Goal: Task Accomplishment & Management: Use online tool/utility

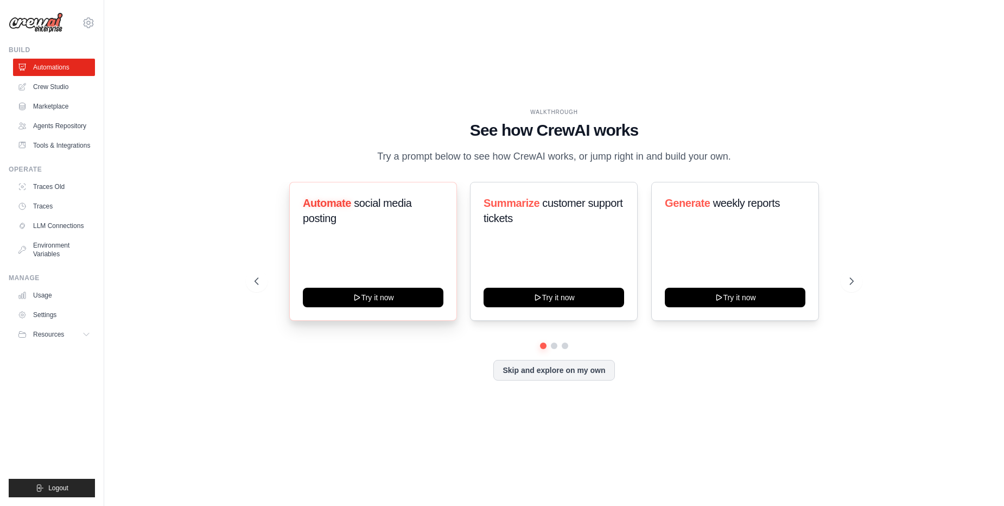
click at [391, 205] on span "social media posting" at bounding box center [357, 210] width 109 height 27
click at [309, 208] on span "Automate" at bounding box center [327, 203] width 48 height 12
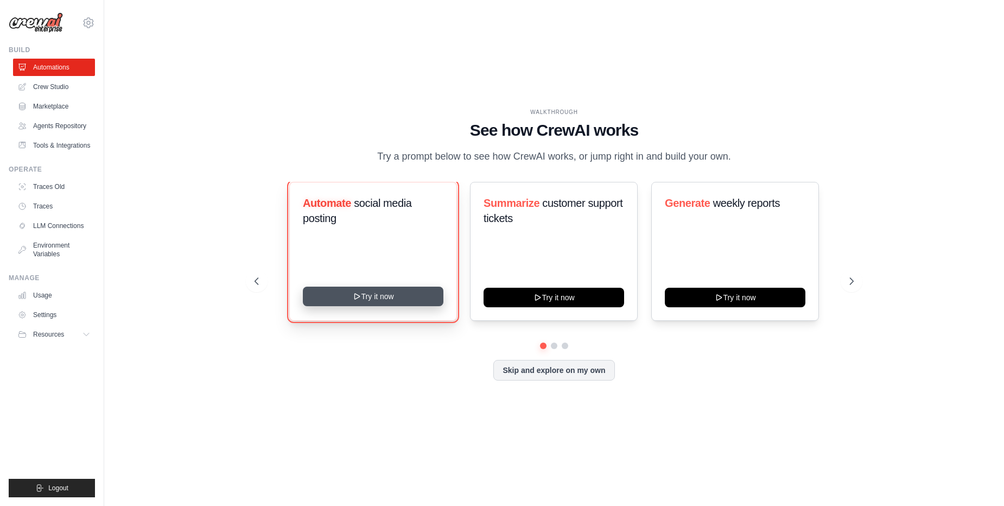
click at [376, 294] on button "Try it now" at bounding box center [373, 297] width 141 height 20
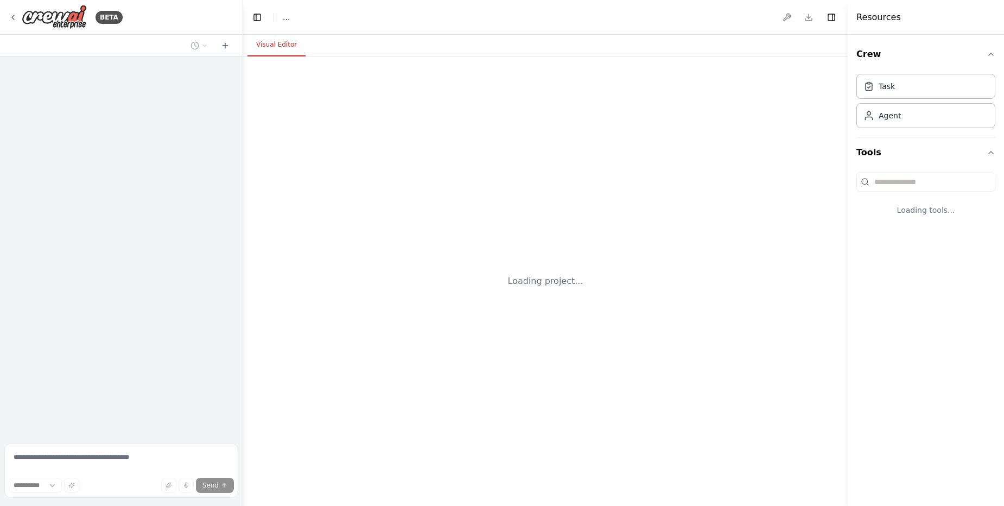
select select "****"
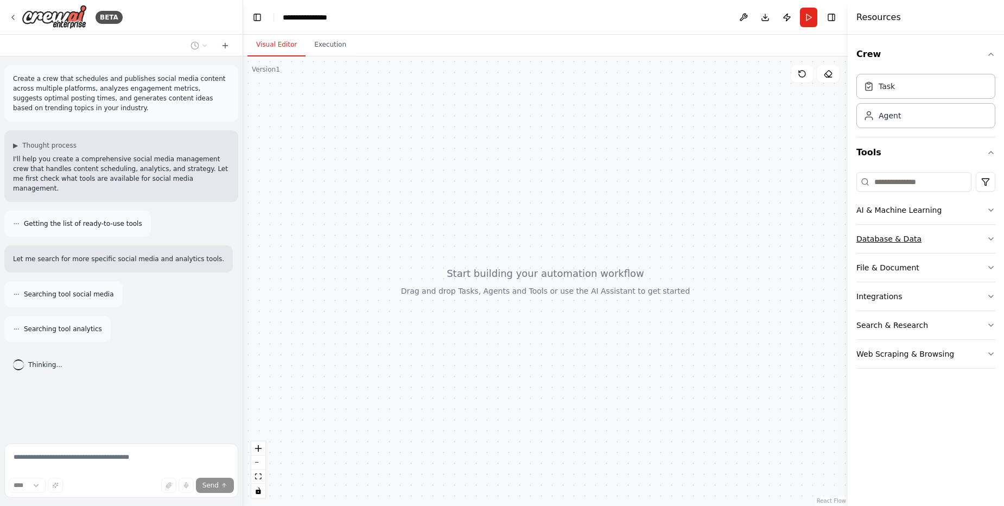
click at [936, 242] on button "Database & Data" at bounding box center [926, 239] width 139 height 28
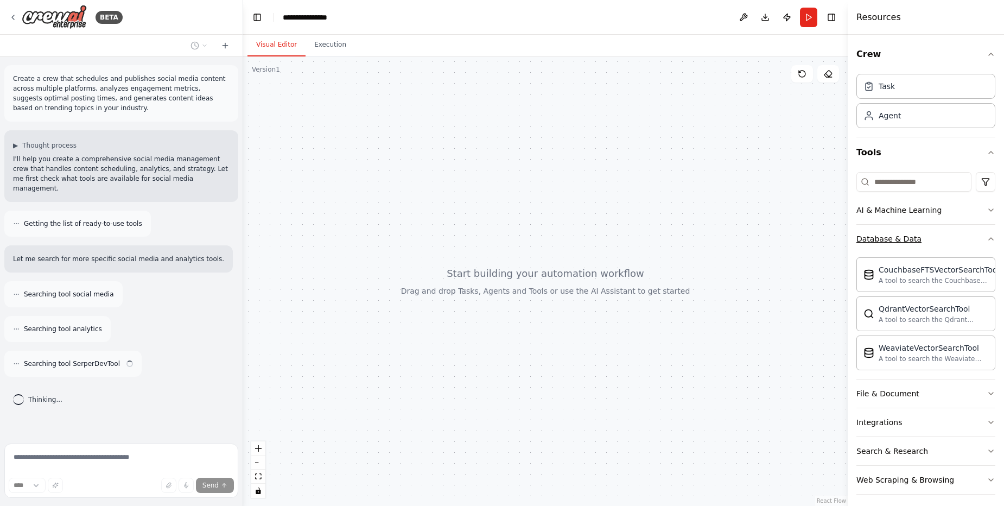
click at [936, 242] on button "Database & Data" at bounding box center [926, 239] width 139 height 28
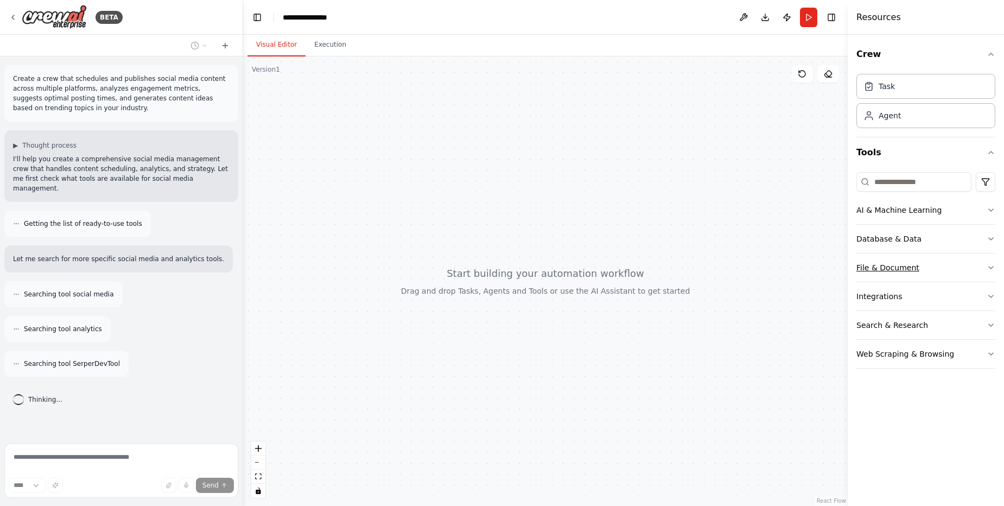
click at [932, 264] on button "File & Document" at bounding box center [926, 268] width 139 height 28
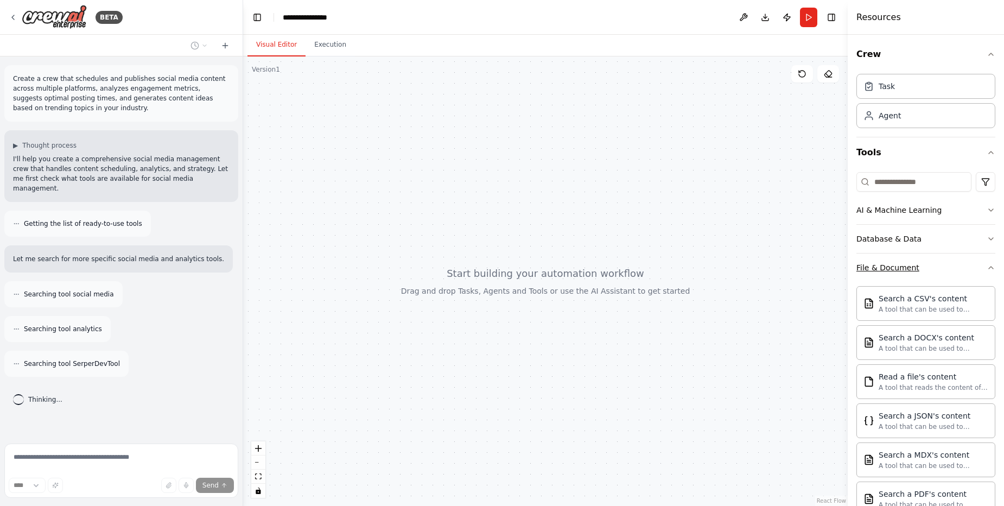
click at [932, 264] on button "File & Document" at bounding box center [926, 268] width 139 height 28
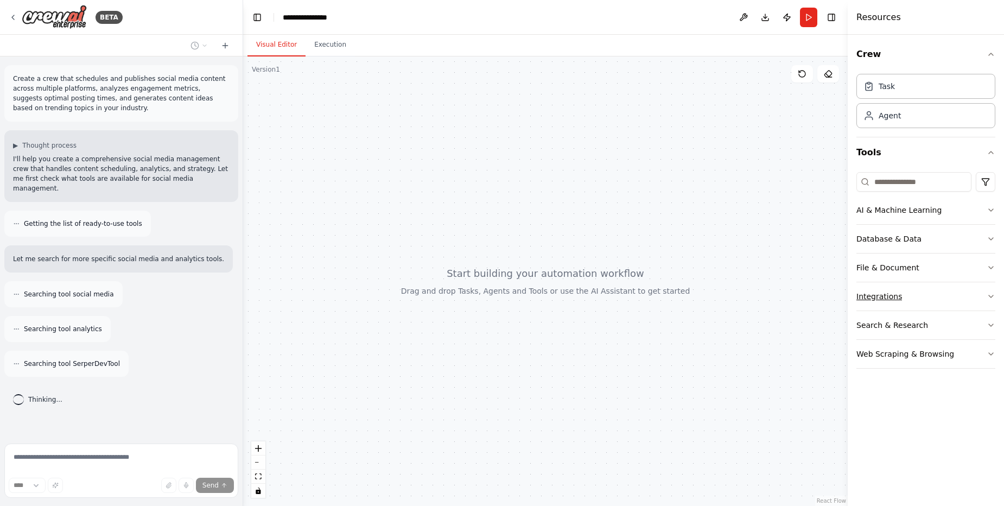
click at [936, 292] on button "Integrations" at bounding box center [926, 296] width 139 height 28
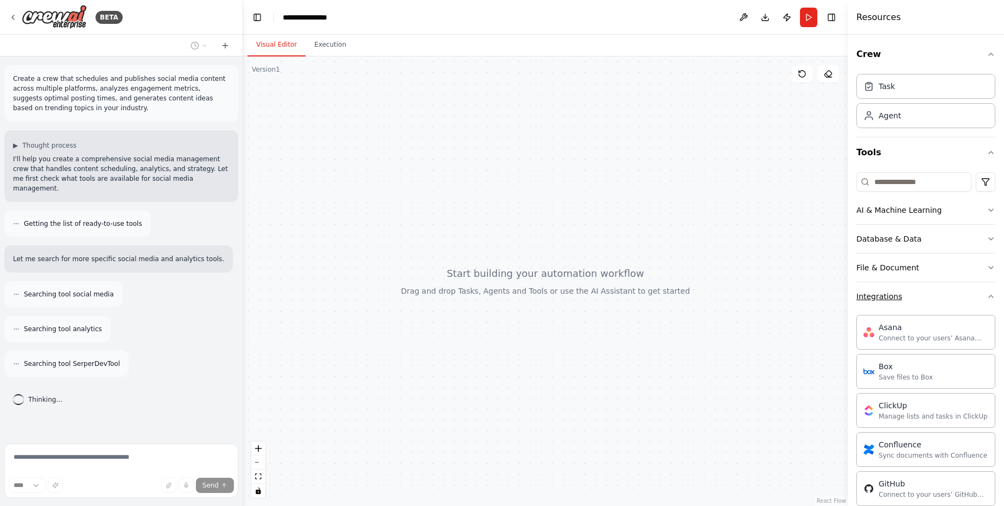
click at [935, 293] on button "Integrations" at bounding box center [926, 296] width 139 height 28
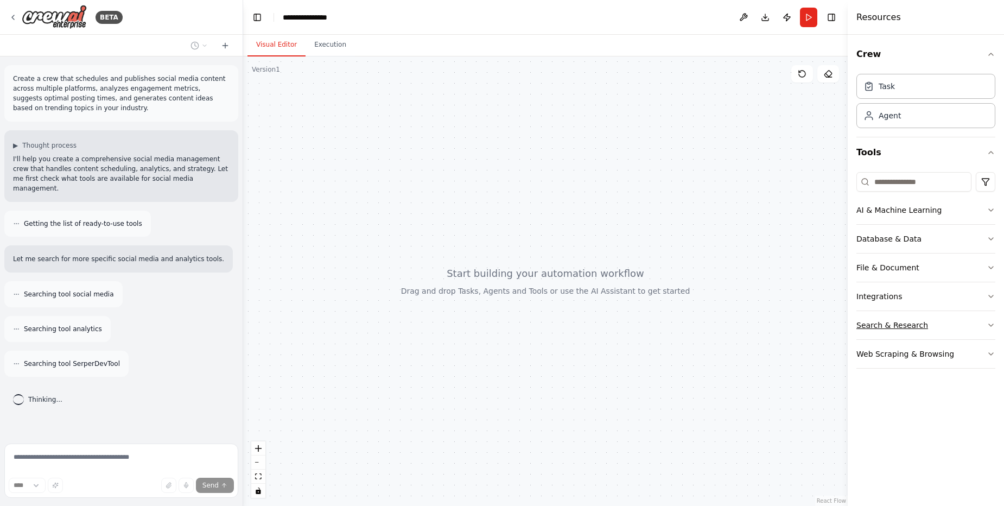
click at [949, 325] on button "Search & Research" at bounding box center [926, 325] width 139 height 28
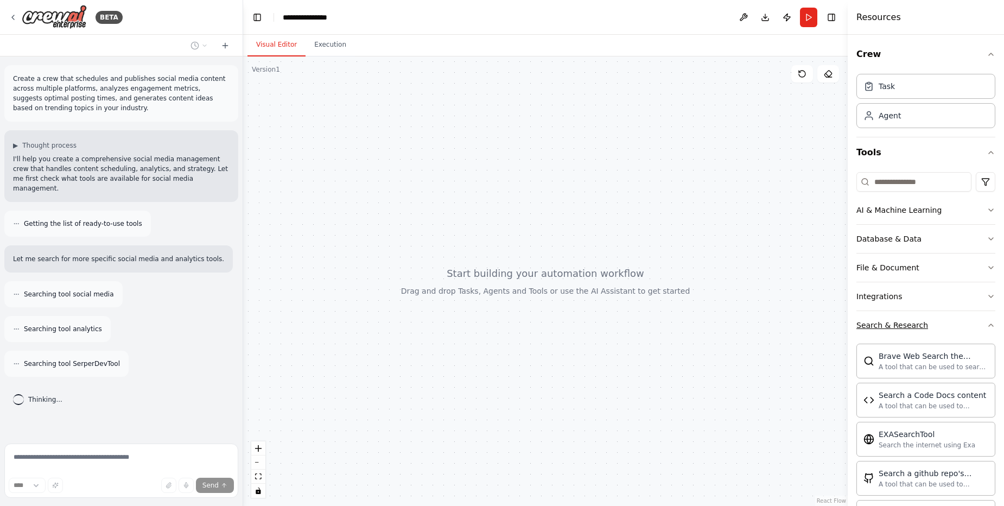
click at [949, 325] on button "Search & Research" at bounding box center [926, 325] width 139 height 28
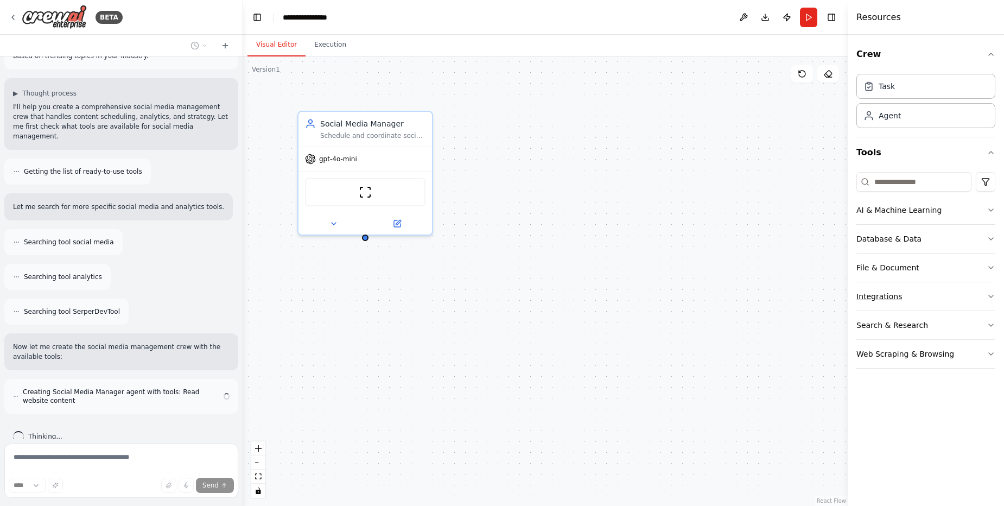
scroll to position [62, 0]
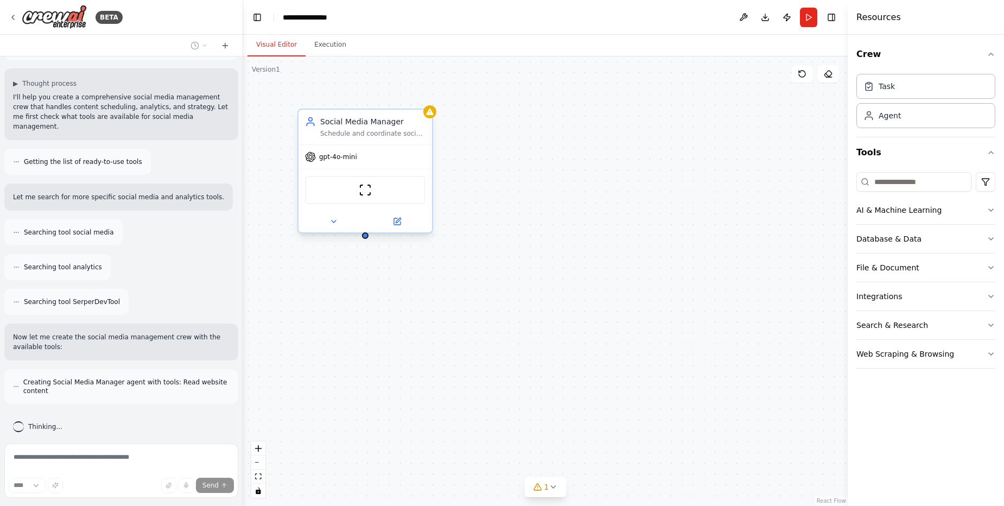
click at [368, 133] on div "Schedule and coordinate social media content publishing across multiple platfor…" at bounding box center [372, 133] width 105 height 9
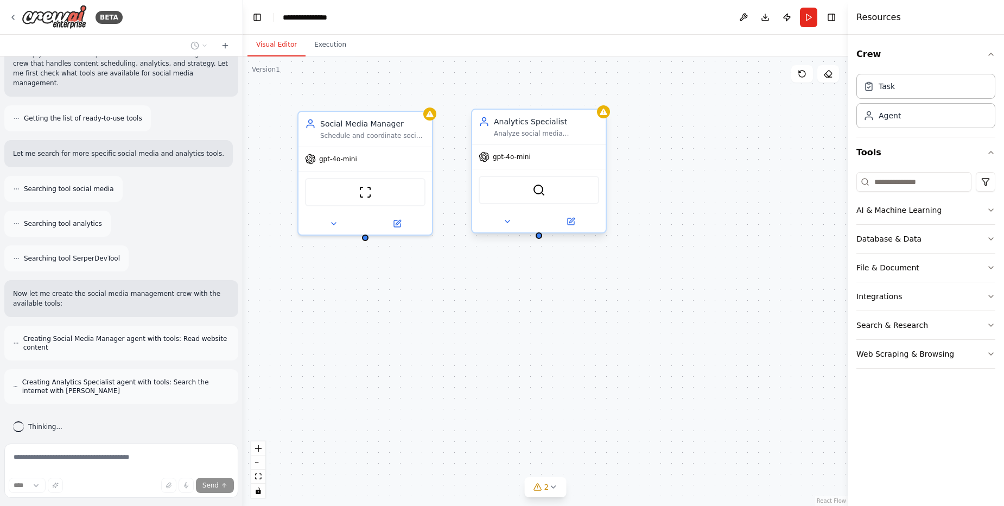
click at [529, 151] on div "gpt-4o-mini" at bounding box center [539, 157] width 134 height 24
click at [331, 218] on icon at bounding box center [334, 221] width 9 height 9
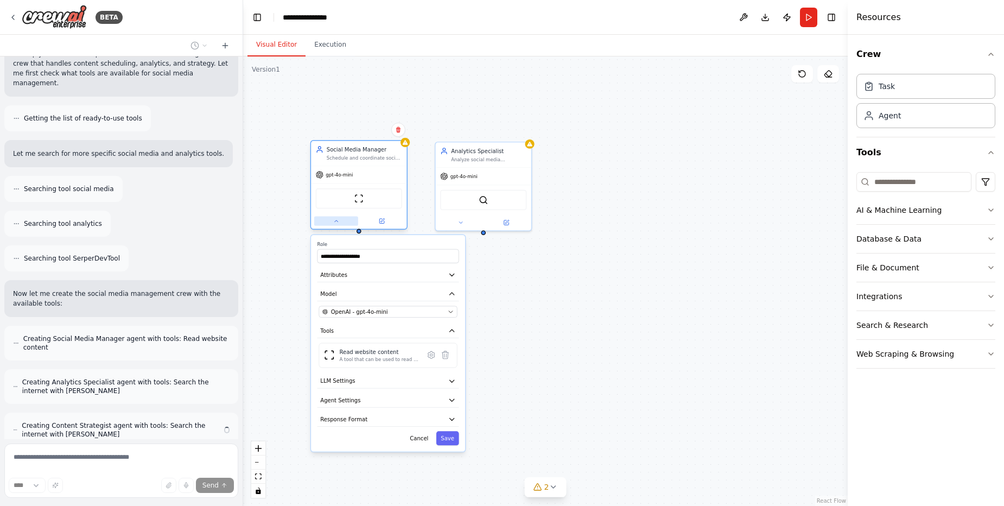
scroll to position [149, 0]
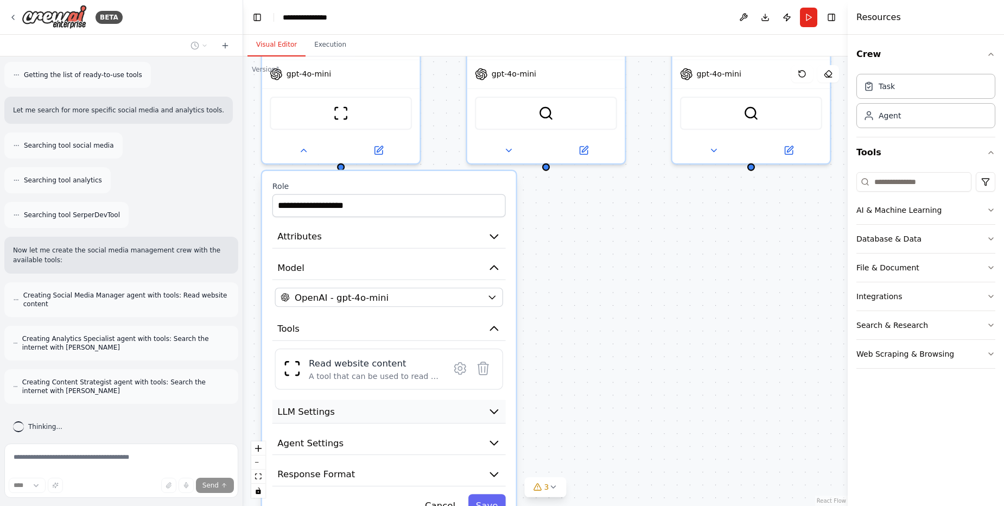
click at [413, 416] on button "LLM Settings" at bounding box center [389, 412] width 233 height 24
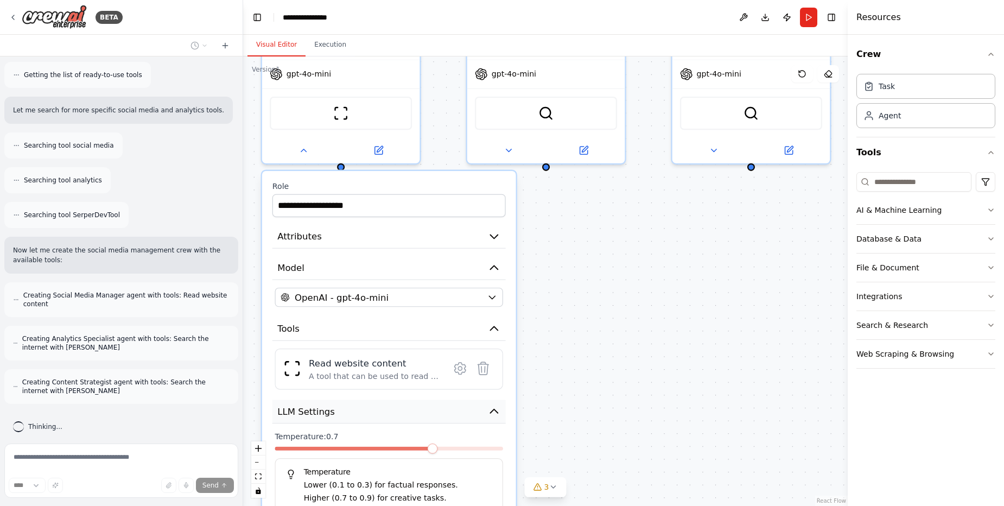
click at [413, 416] on button "LLM Settings" at bounding box center [389, 412] width 233 height 24
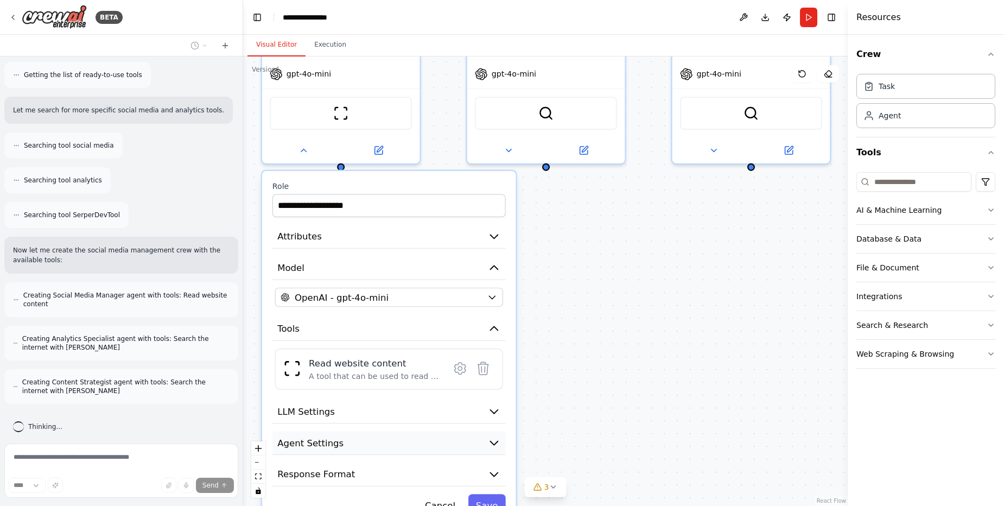
click at [442, 439] on button "Agent Settings" at bounding box center [389, 443] width 233 height 24
click at [384, 233] on button "Attributes" at bounding box center [389, 237] width 233 height 24
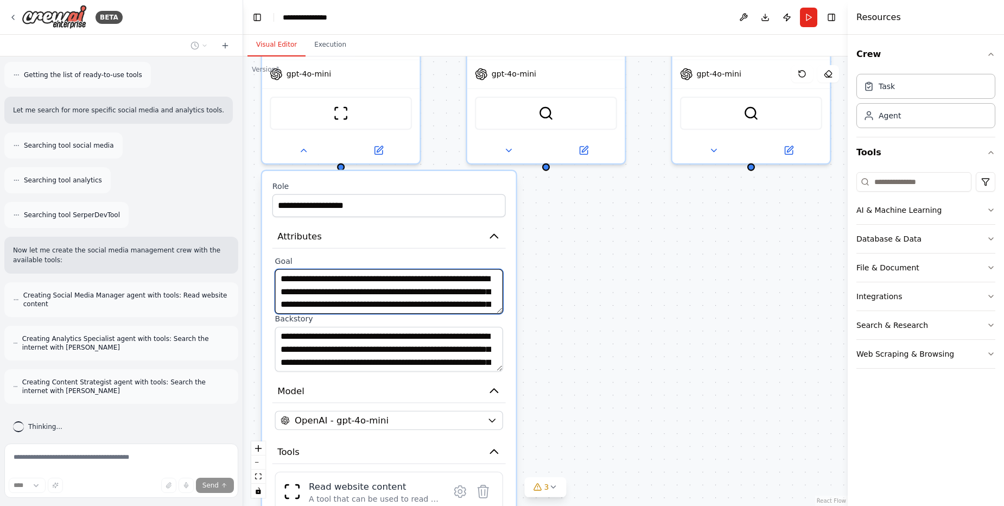
click at [368, 283] on textarea "**********" at bounding box center [389, 291] width 228 height 45
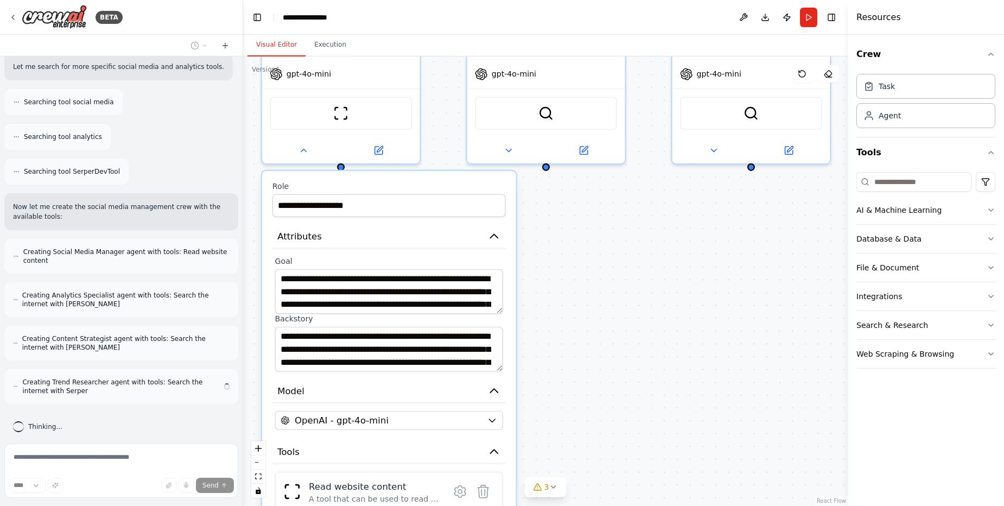
click at [368, 283] on div "**********" at bounding box center [545, 281] width 605 height 450
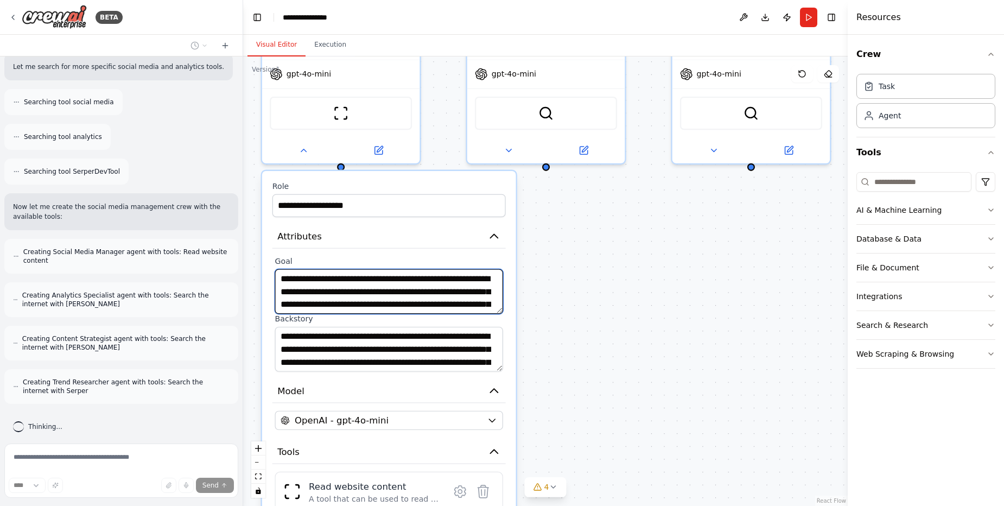
drag, startPoint x: 368, startPoint y: 283, endPoint x: 406, endPoint y: 301, distance: 41.5
click at [406, 301] on textarea "**********" at bounding box center [389, 291] width 228 height 45
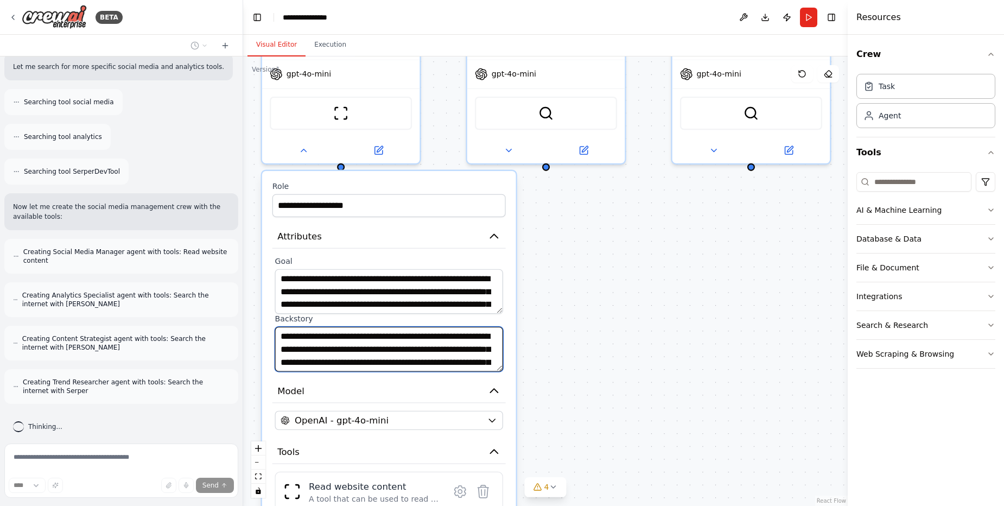
drag, startPoint x: 338, startPoint y: 337, endPoint x: 384, endPoint y: 349, distance: 47.1
click at [384, 349] on textarea "**********" at bounding box center [389, 349] width 228 height 45
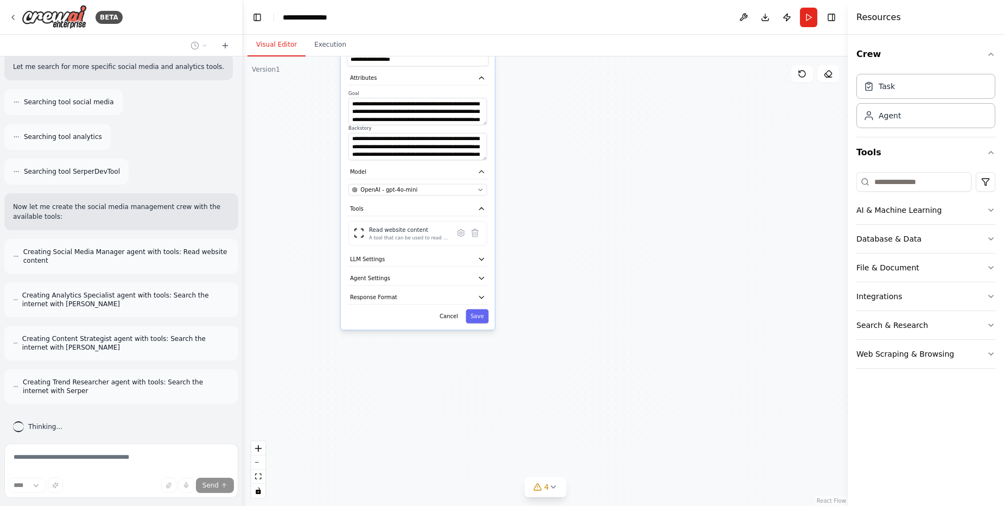
drag, startPoint x: 562, startPoint y: 347, endPoint x: 567, endPoint y: 125, distance: 222.7
click at [567, 125] on div "**********" at bounding box center [545, 281] width 605 height 450
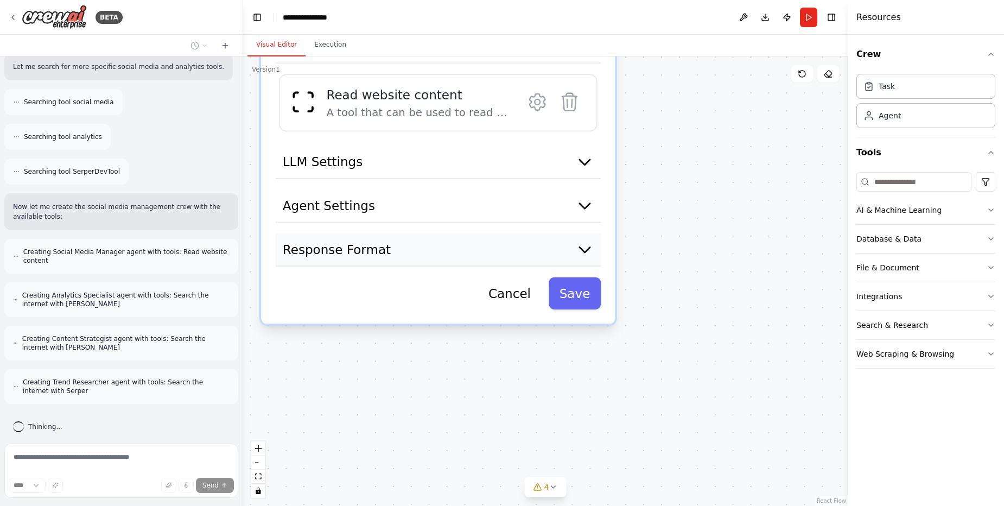
scroll to position [263, 0]
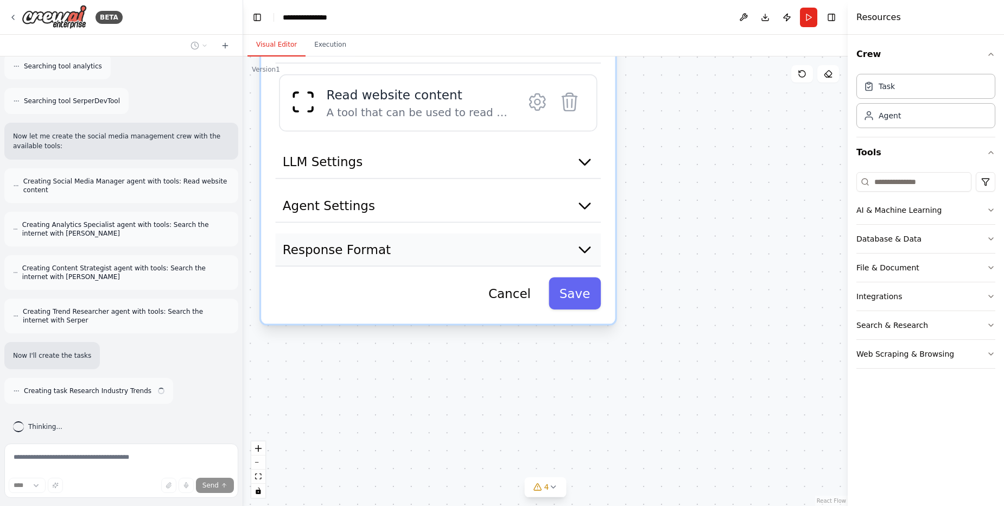
click at [429, 244] on button "Response Format" at bounding box center [439, 249] width 326 height 33
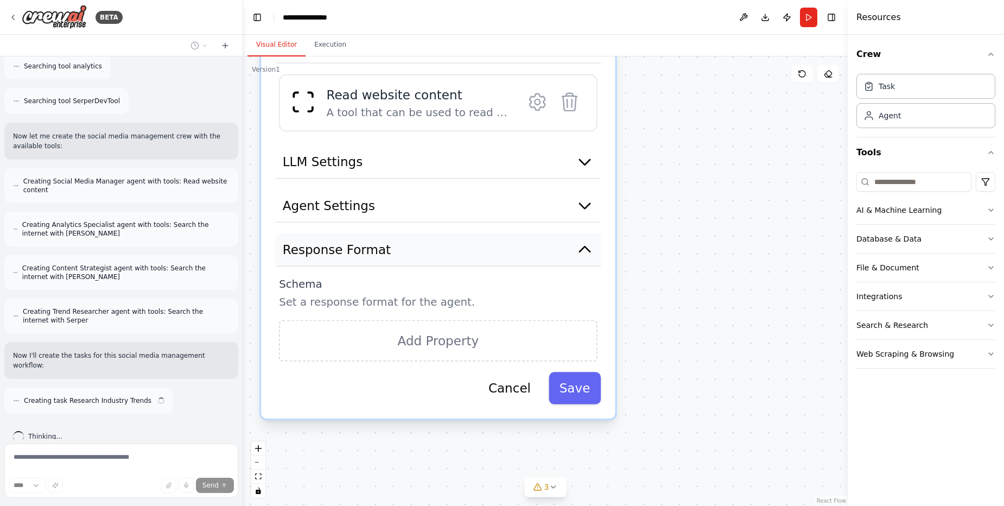
click at [429, 244] on button "Response Format" at bounding box center [439, 249] width 326 height 33
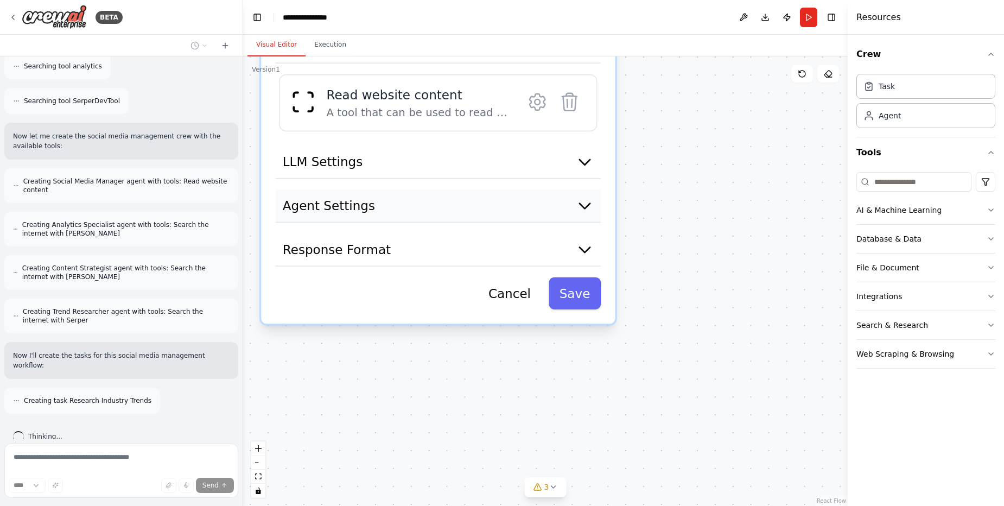
click at [431, 204] on button "Agent Settings" at bounding box center [439, 205] width 326 height 33
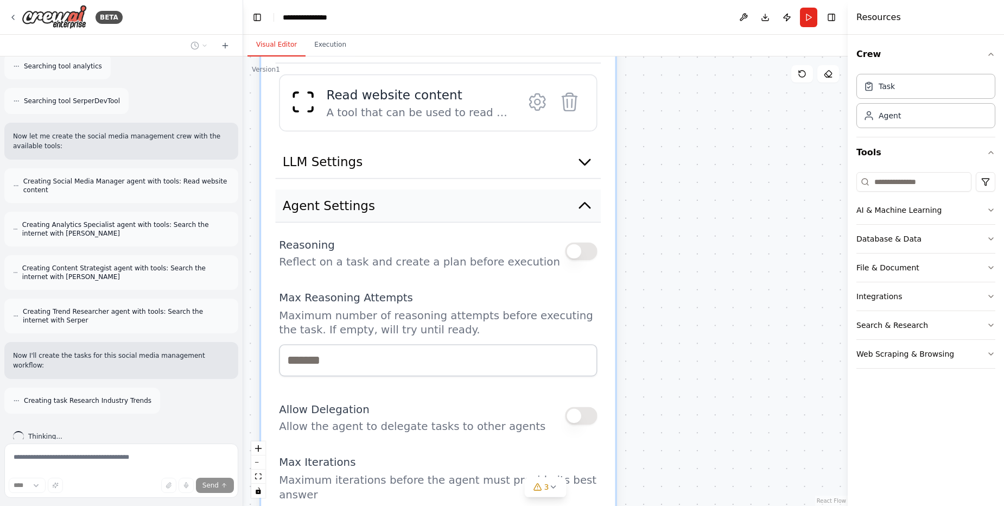
click at [431, 204] on button "Agent Settings" at bounding box center [439, 205] width 326 height 33
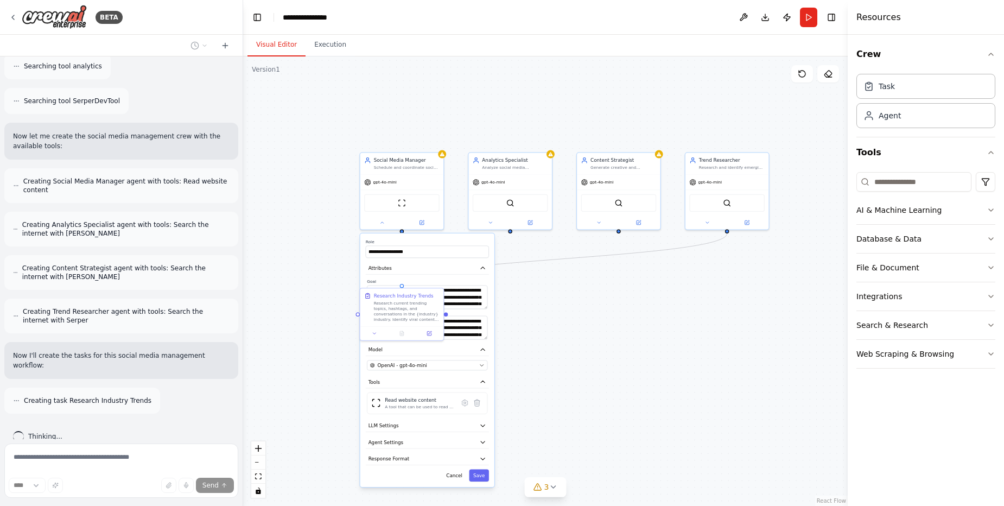
drag, startPoint x: 751, startPoint y: 264, endPoint x: 499, endPoint y: 401, distance: 286.7
click at [499, 402] on div ".deletable-edge-delete-btn { width: 20px; height: 20px; border: 0px solid #ffff…" at bounding box center [545, 281] width 605 height 450
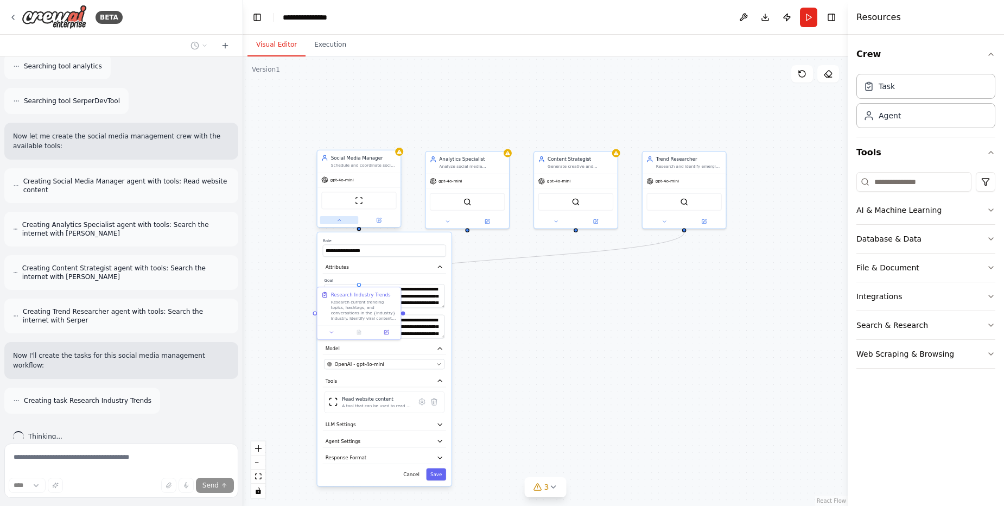
click at [348, 223] on button at bounding box center [339, 220] width 39 height 8
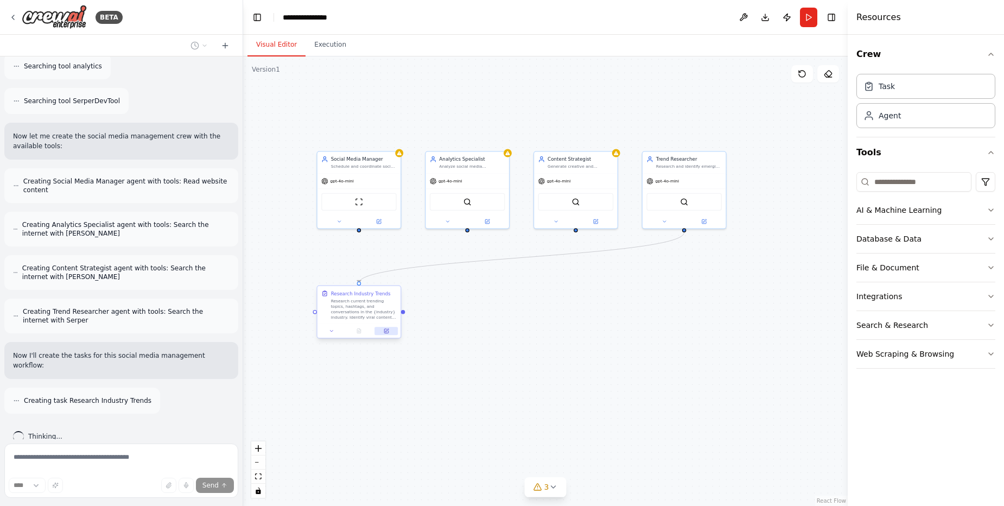
scroll to position [298, 0]
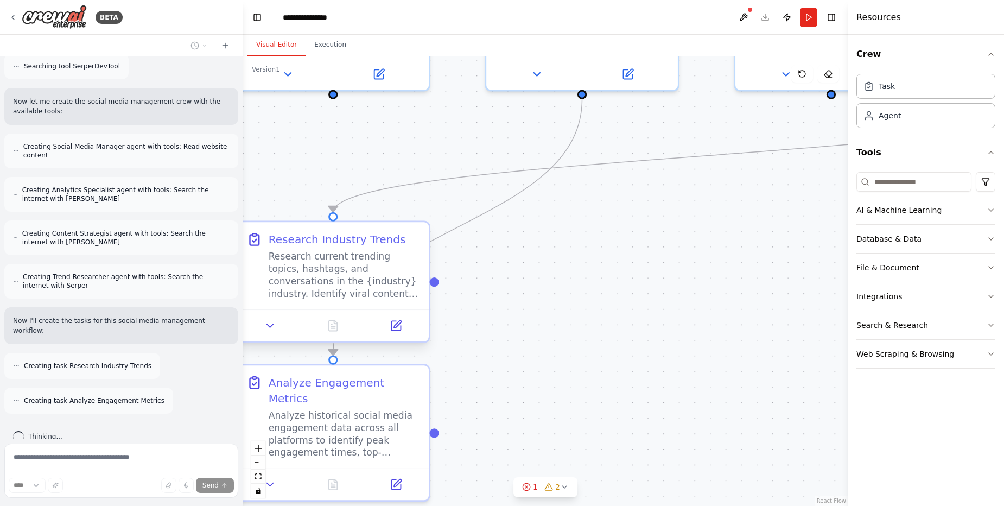
click at [342, 267] on div "Research current trending topics, hashtags, and conversations in the {industry}…" at bounding box center [344, 275] width 151 height 50
click at [263, 328] on button at bounding box center [270, 326] width 53 height 18
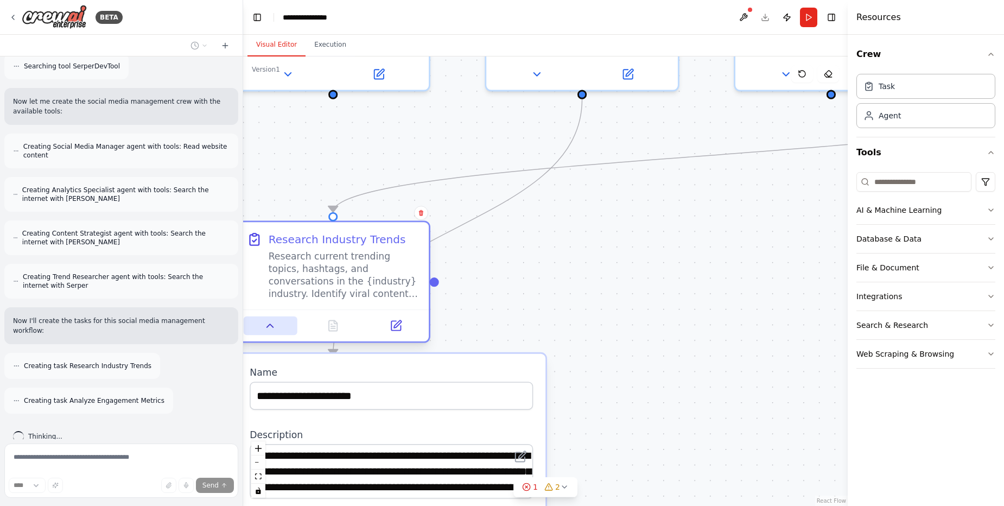
click at [263, 328] on button at bounding box center [270, 326] width 53 height 18
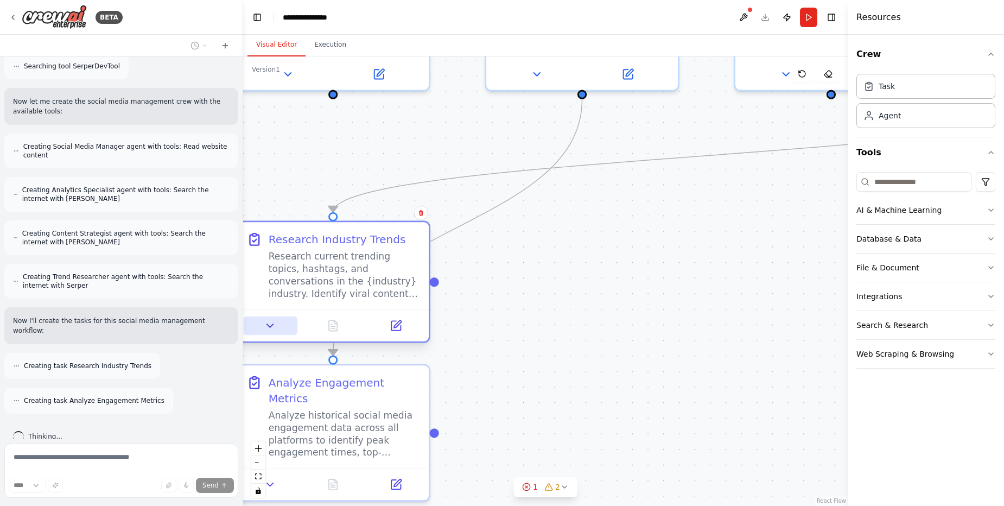
click at [263, 328] on button at bounding box center [270, 326] width 53 height 18
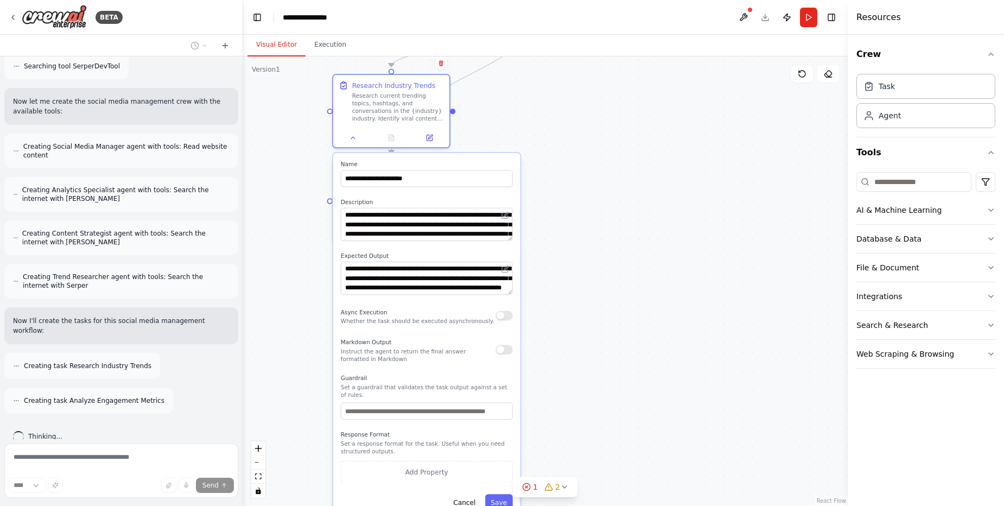
scroll to position [332, 0]
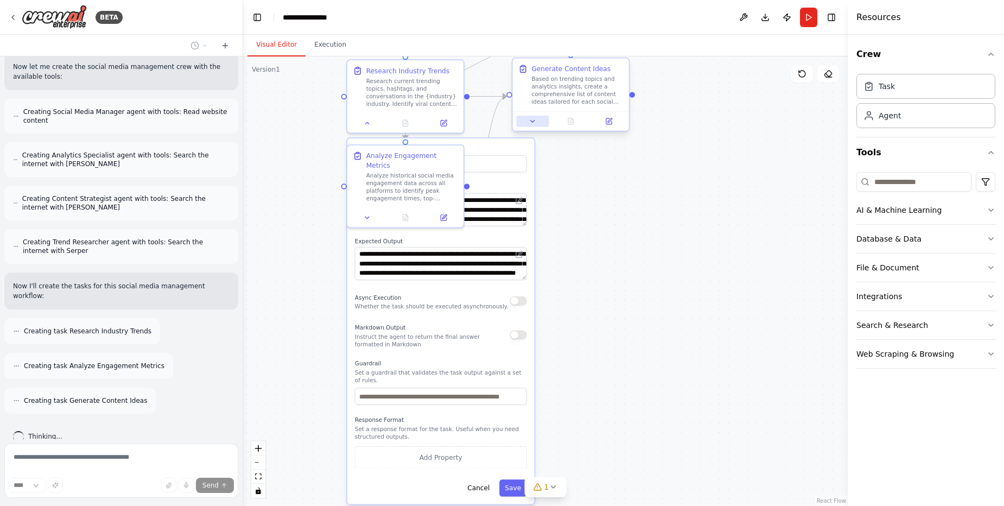
drag, startPoint x: 489, startPoint y: 330, endPoint x: 524, endPoint y: 121, distance: 212.4
click at [524, 121] on div ".deletable-edge-delete-btn { width: 20px; height: 20px; border: 0px solid #ffff…" at bounding box center [545, 281] width 605 height 450
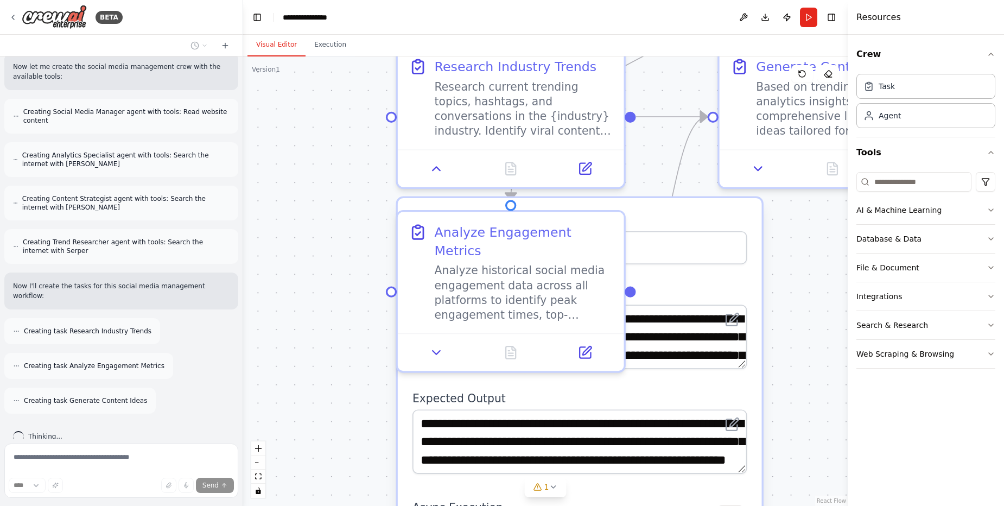
drag, startPoint x: 663, startPoint y: 293, endPoint x: 863, endPoint y: 505, distance: 291.5
click at [863, 505] on div "BETA Create a crew that schedules and publishes social media content across mul…" at bounding box center [502, 253] width 1004 height 506
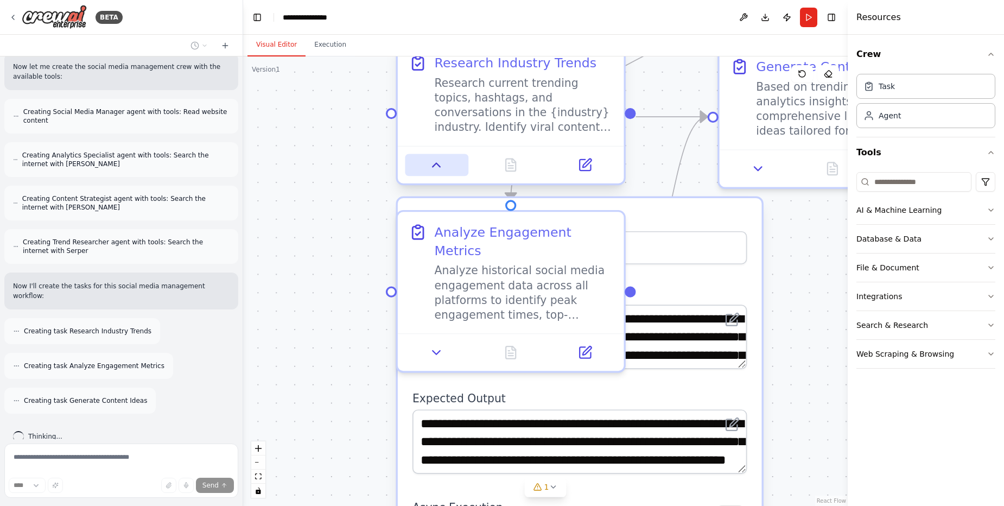
click at [442, 160] on icon at bounding box center [436, 164] width 15 height 15
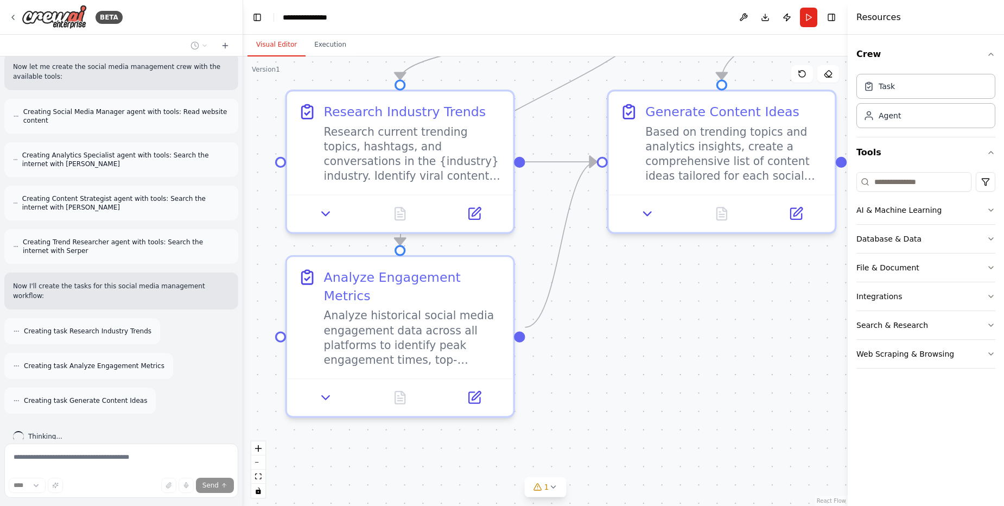
drag, startPoint x: 757, startPoint y: 317, endPoint x: 634, endPoint y: 358, distance: 129.8
click at [643, 363] on div ".deletable-edge-delete-btn { width: 20px; height: 20px; border: 0px solid #ffff…" at bounding box center [545, 281] width 605 height 450
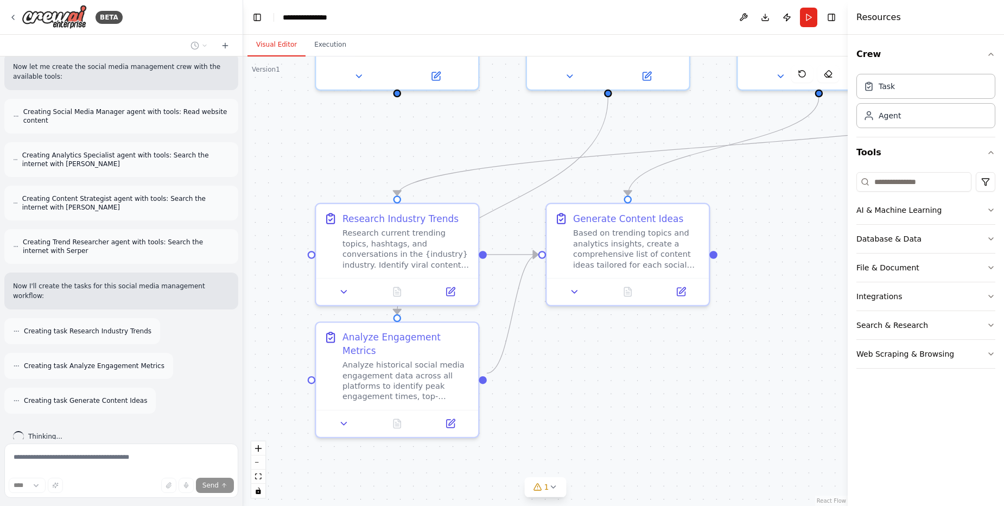
drag, startPoint x: 686, startPoint y: 313, endPoint x: 557, endPoint y: 352, distance: 134.3
click at [563, 355] on div ".deletable-edge-delete-btn { width: 20px; height: 20px; border: 0px solid #ffff…" at bounding box center [545, 281] width 605 height 450
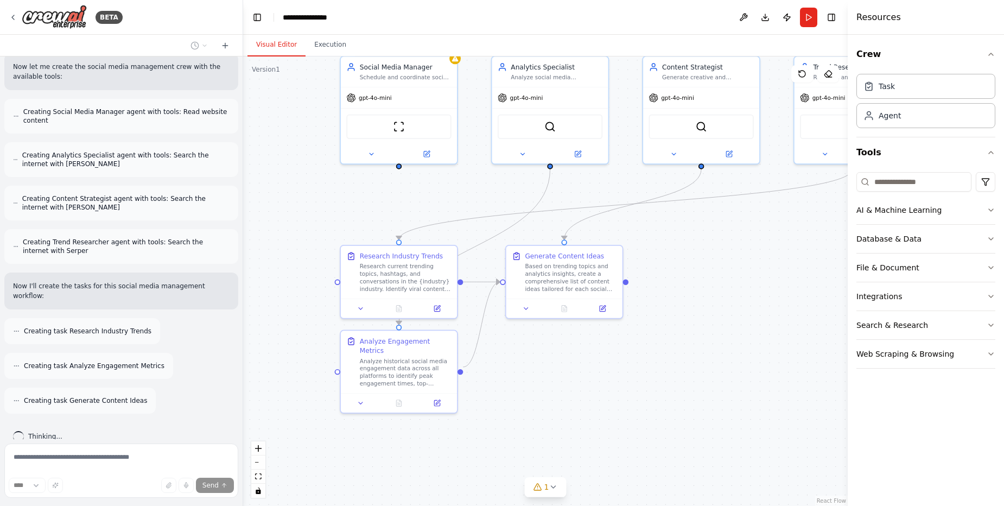
drag, startPoint x: 745, startPoint y: 279, endPoint x: 688, endPoint y: 307, distance: 63.6
click at [688, 307] on div ".deletable-edge-delete-btn { width: 20px; height: 20px; border: 0px solid #ffff…" at bounding box center [545, 281] width 605 height 450
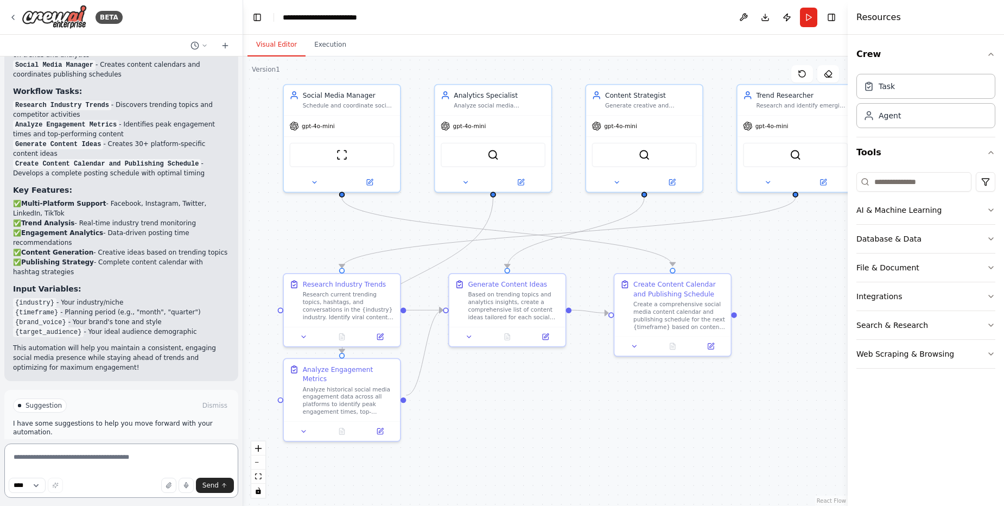
scroll to position [974, 0]
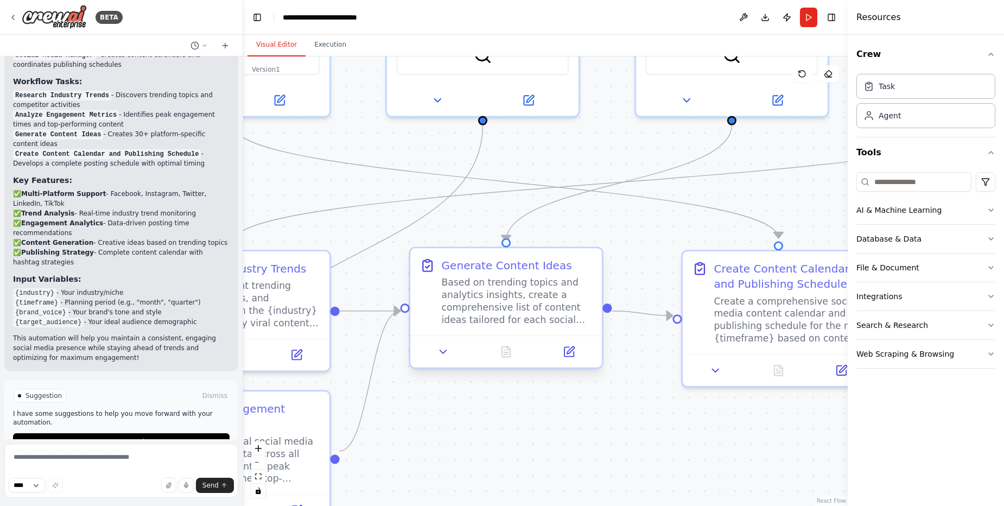
click at [509, 274] on div "Generate Content Ideas Based on trending topics and analytics insights, create …" at bounding box center [517, 292] width 151 height 68
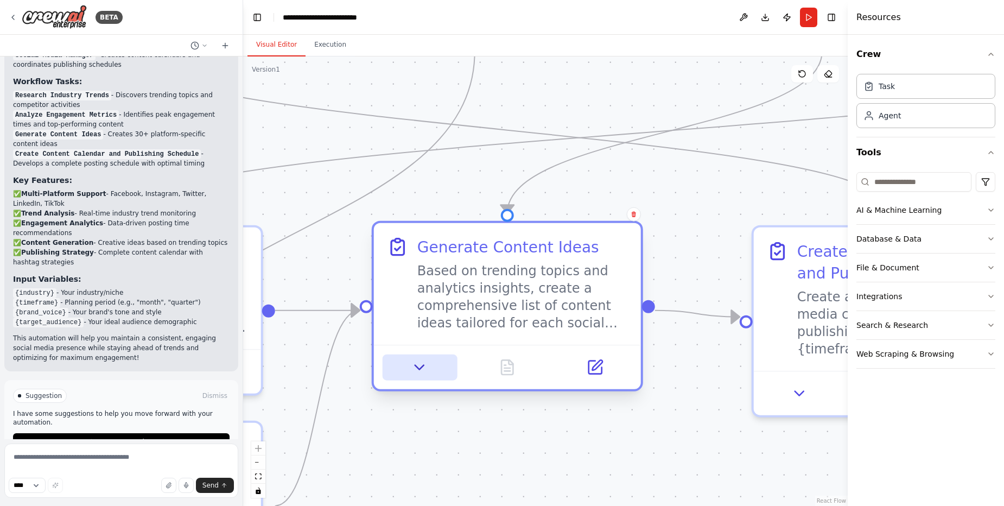
click at [416, 375] on button at bounding box center [420, 368] width 74 height 26
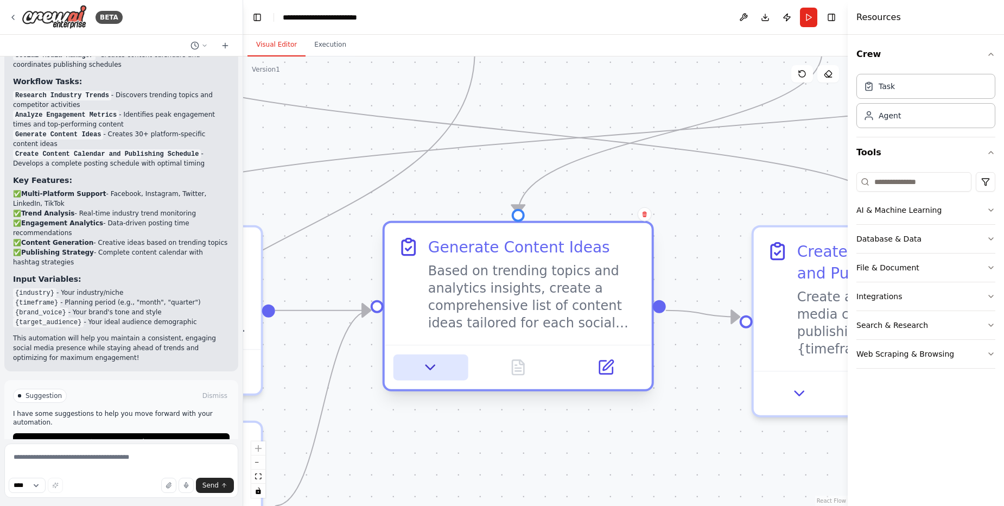
click at [416, 375] on button at bounding box center [431, 368] width 74 height 26
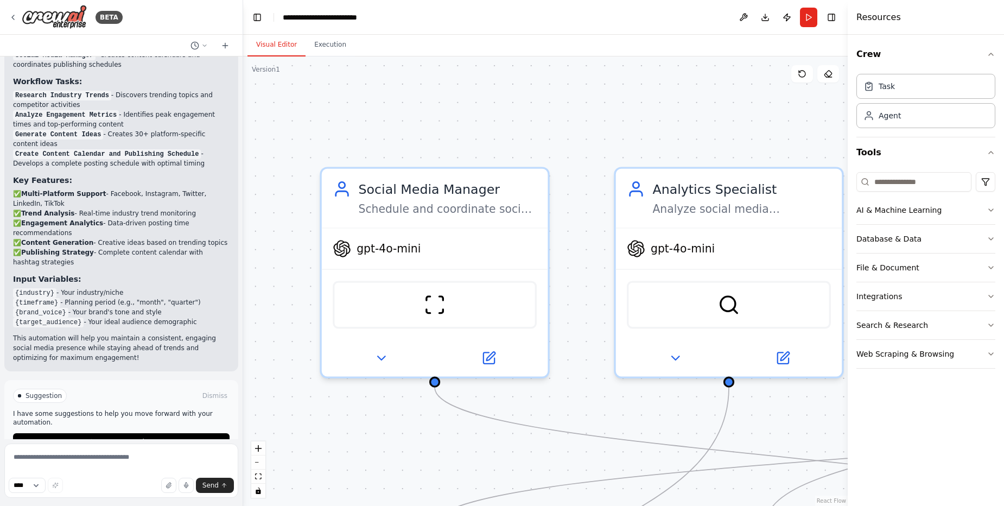
drag, startPoint x: 515, startPoint y: 251, endPoint x: 881, endPoint y: 441, distance: 412.6
click at [881, 441] on div "BETA Create a crew that schedules and publishes social media content across mul…" at bounding box center [502, 253] width 1004 height 506
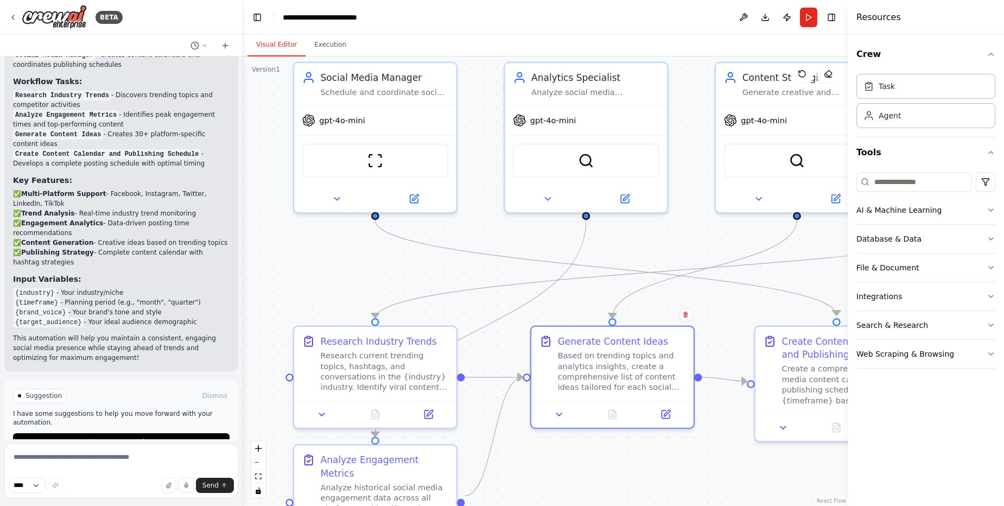
drag, startPoint x: 557, startPoint y: 434, endPoint x: 401, endPoint y: 269, distance: 227.7
click at [401, 269] on div ".deletable-edge-delete-btn { width: 20px; height: 20px; border: 0px solid #ffff…" at bounding box center [545, 281] width 605 height 450
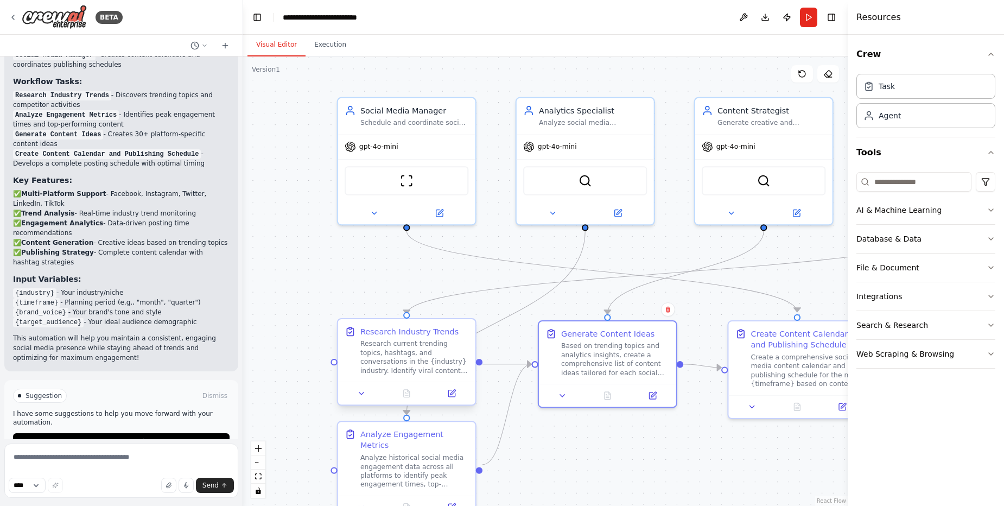
click at [425, 344] on div "Research current trending topics, hashtags, and conversations in the {industry}…" at bounding box center [414, 357] width 108 height 36
click at [597, 355] on div "Based on trending topics and analytics insights, create a comprehensive list of…" at bounding box center [615, 357] width 108 height 36
drag, startPoint x: 485, startPoint y: 274, endPoint x: 389, endPoint y: 245, distance: 100.8
click at [396, 250] on div ".deletable-edge-delete-btn { width: 20px; height: 20px; border: 0px solid #ffff…" at bounding box center [545, 281] width 605 height 450
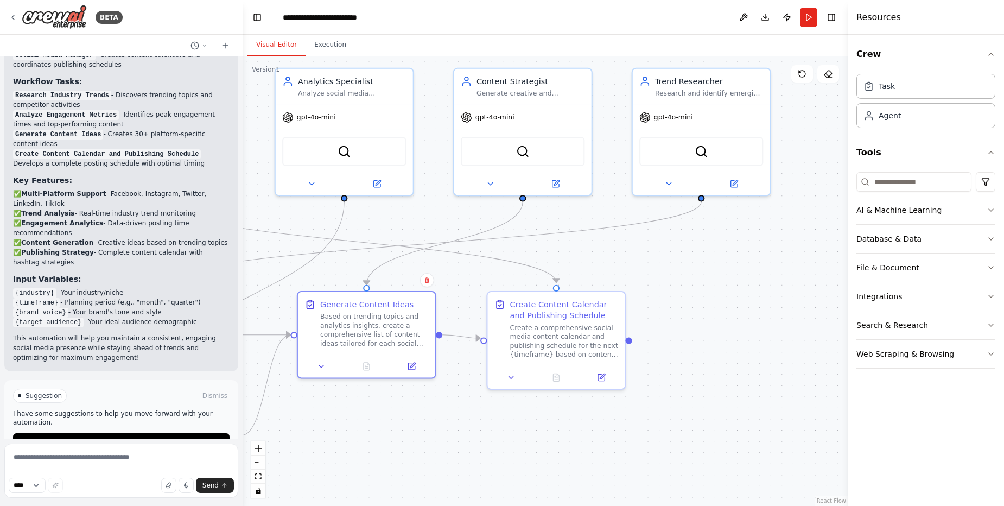
drag, startPoint x: 629, startPoint y: 281, endPoint x: 478, endPoint y: 276, distance: 151.6
click at [478, 276] on div ".deletable-edge-delete-btn { width: 20px; height: 20px; border: 0px solid #ffff…" at bounding box center [545, 281] width 605 height 450
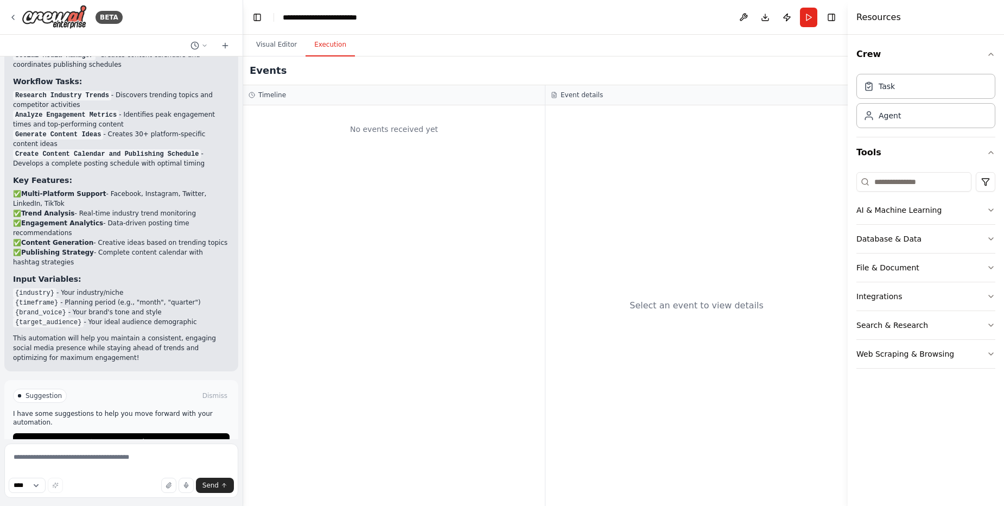
click at [325, 38] on button "Execution" at bounding box center [330, 45] width 49 height 23
click at [289, 49] on button "Visual Editor" at bounding box center [277, 45] width 58 height 23
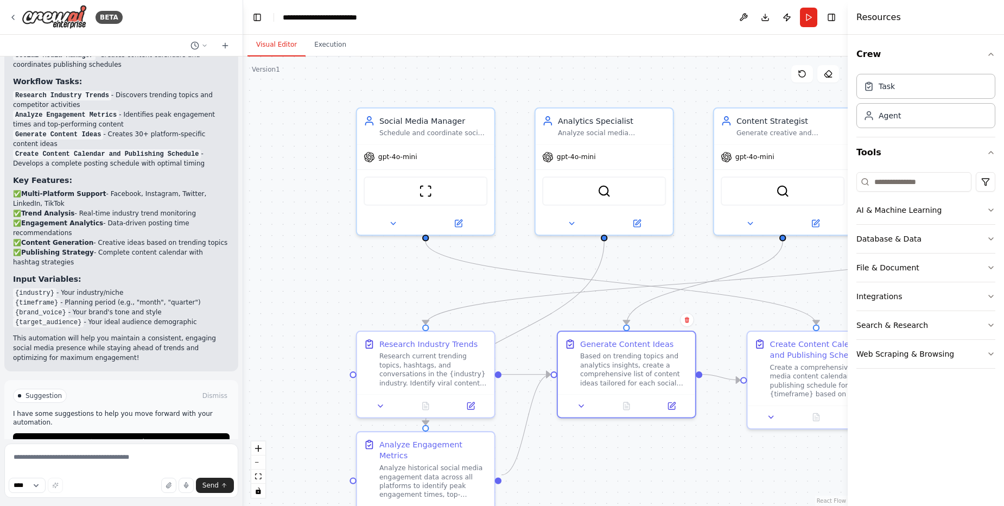
drag, startPoint x: 567, startPoint y: 253, endPoint x: 827, endPoint y: 293, distance: 263.1
click at [827, 293] on div ".deletable-edge-delete-btn { width: 20px; height: 20px; border: 0px solid #ffff…" at bounding box center [545, 281] width 605 height 450
click at [329, 41] on button "Execution" at bounding box center [330, 45] width 49 height 23
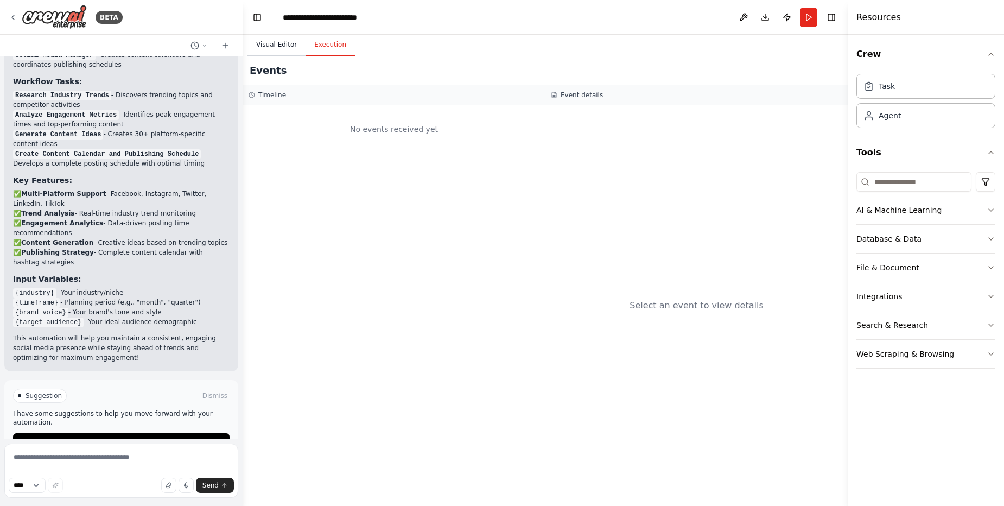
click at [293, 48] on button "Visual Editor" at bounding box center [277, 45] width 58 height 23
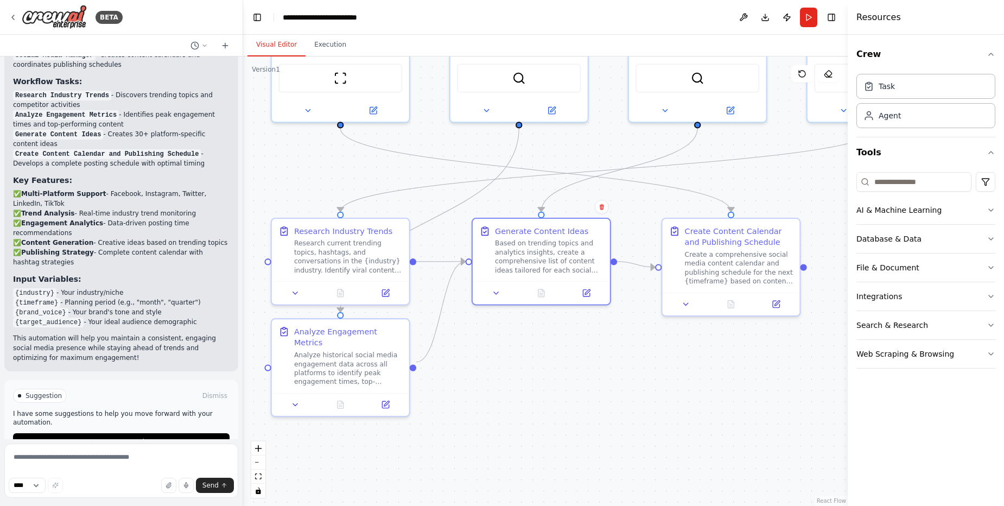
drag, startPoint x: 620, startPoint y: 318, endPoint x: 535, endPoint y: 205, distance: 141.5
click at [535, 205] on div ".deletable-edge-delete-btn { width: 20px; height: 20px; border: 0px solid #ffff…" at bounding box center [545, 281] width 605 height 450
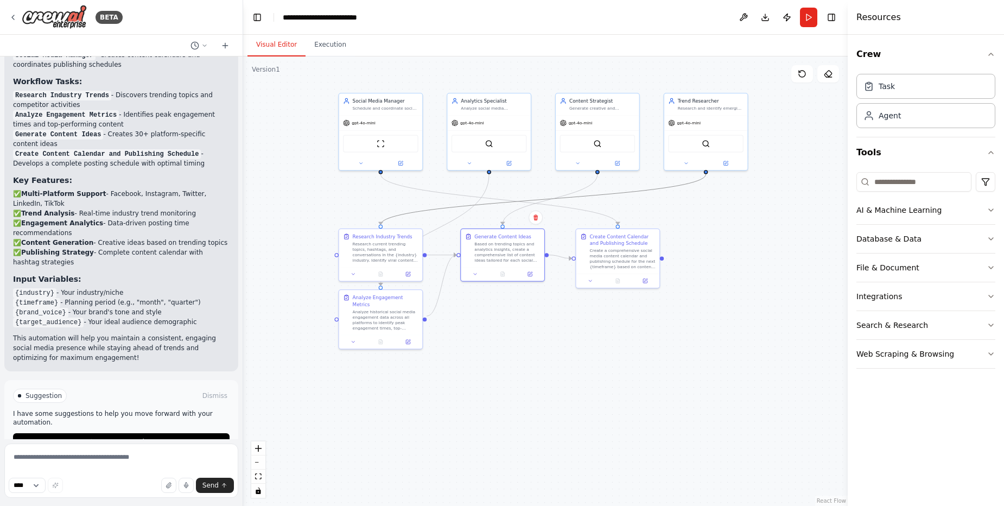
drag, startPoint x: 431, startPoint y: 213, endPoint x: 462, endPoint y: 300, distance: 92.4
click at [462, 300] on div ".deletable-edge-delete-btn { width: 20px; height: 20px; border: 0px solid #ffff…" at bounding box center [545, 281] width 605 height 450
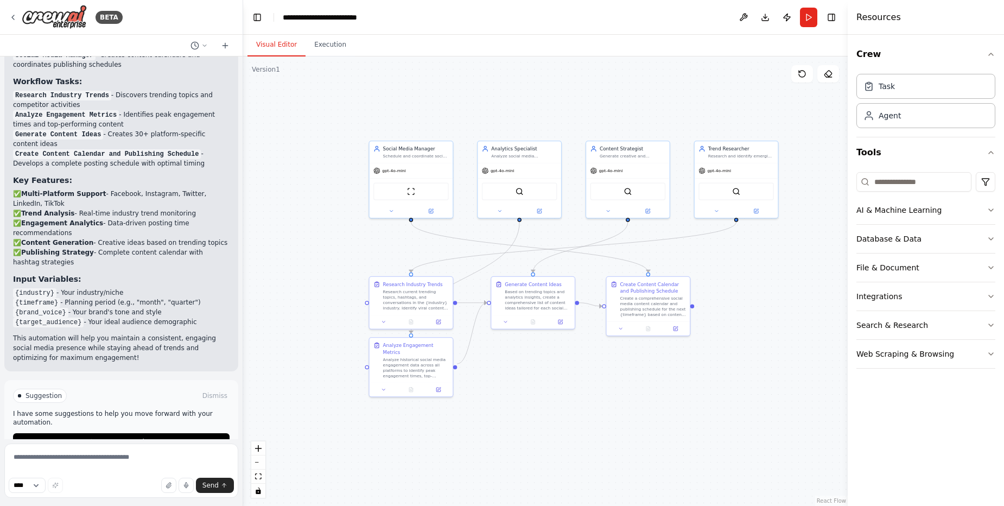
drag, startPoint x: 462, startPoint y: 300, endPoint x: 571, endPoint y: 465, distance: 198.0
click at [571, 465] on div ".deletable-edge-delete-btn { width: 20px; height: 20px; border: 0px solid #ffff…" at bounding box center [545, 281] width 605 height 450
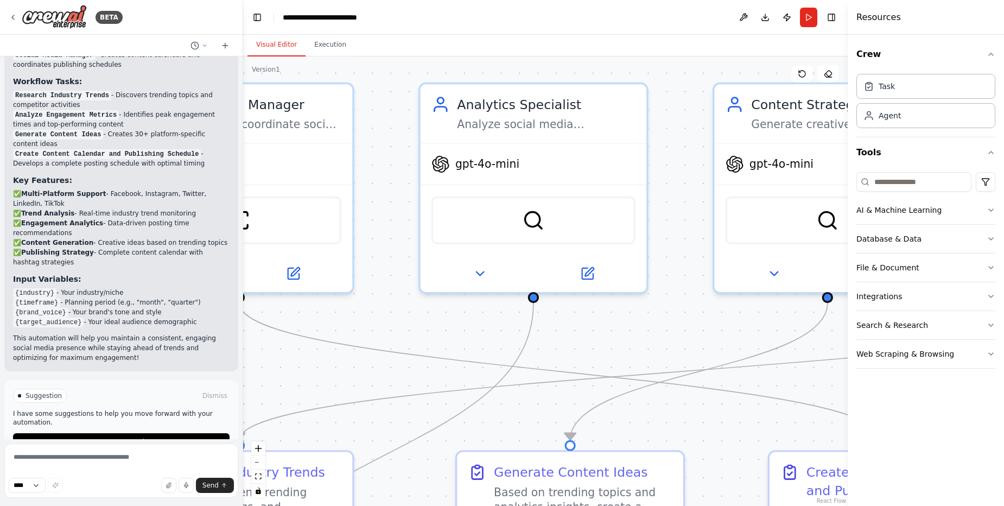
drag, startPoint x: 743, startPoint y: 343, endPoint x: 585, endPoint y: 305, distance: 162.5
click at [588, 306] on div ".deletable-edge-delete-btn { width: 20px; height: 20px; border: 0px solid #ffff…" at bounding box center [545, 281] width 605 height 450
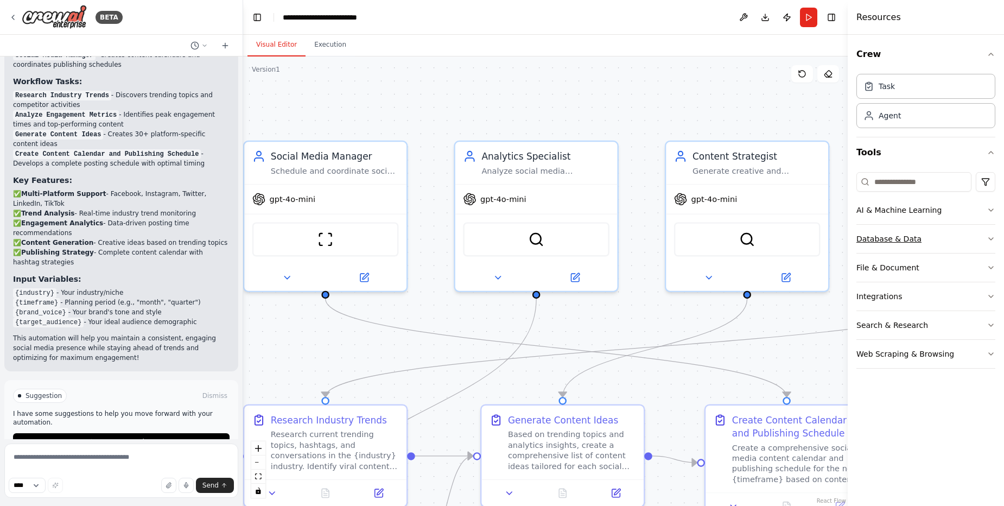
click at [888, 247] on button "Database & Data" at bounding box center [926, 239] width 139 height 28
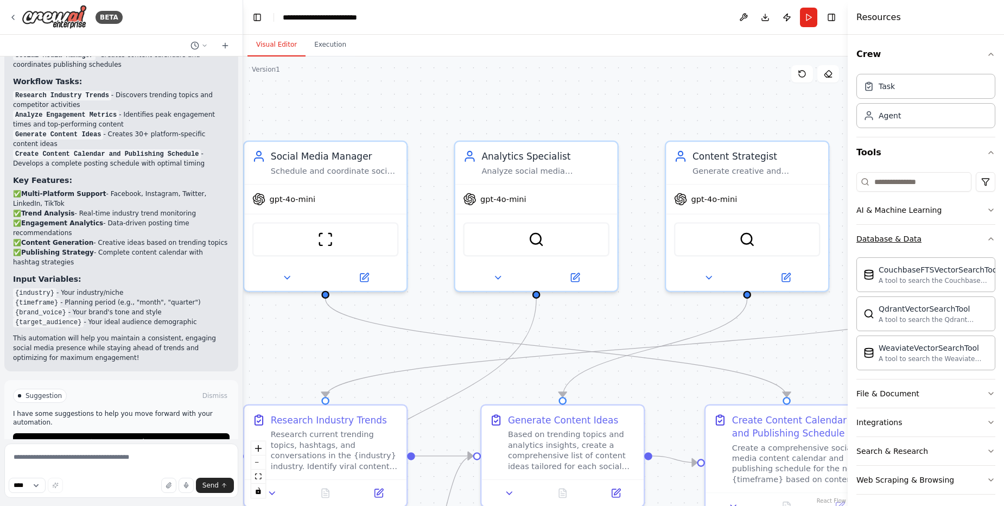
click at [888, 247] on button "Database & Data" at bounding box center [926, 239] width 139 height 28
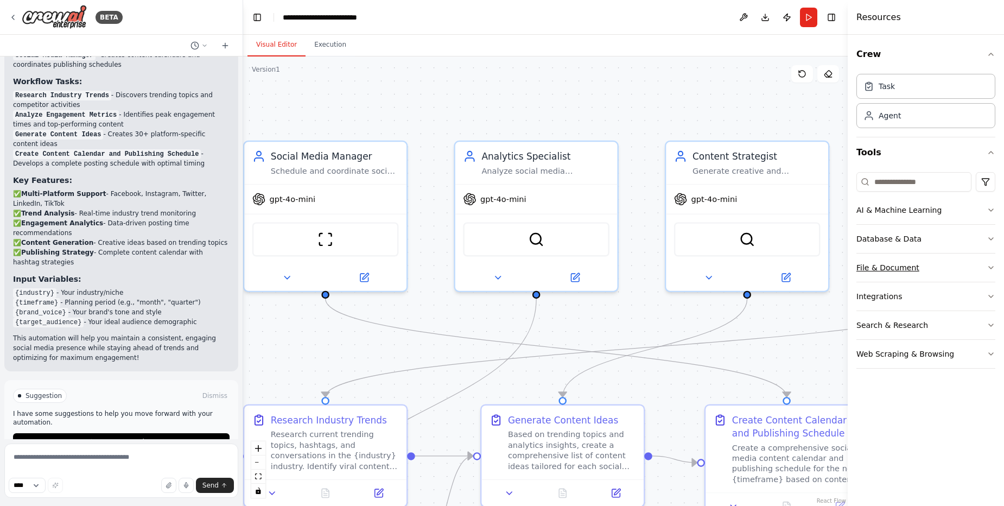
click at [890, 263] on div "File & Document" at bounding box center [888, 267] width 63 height 11
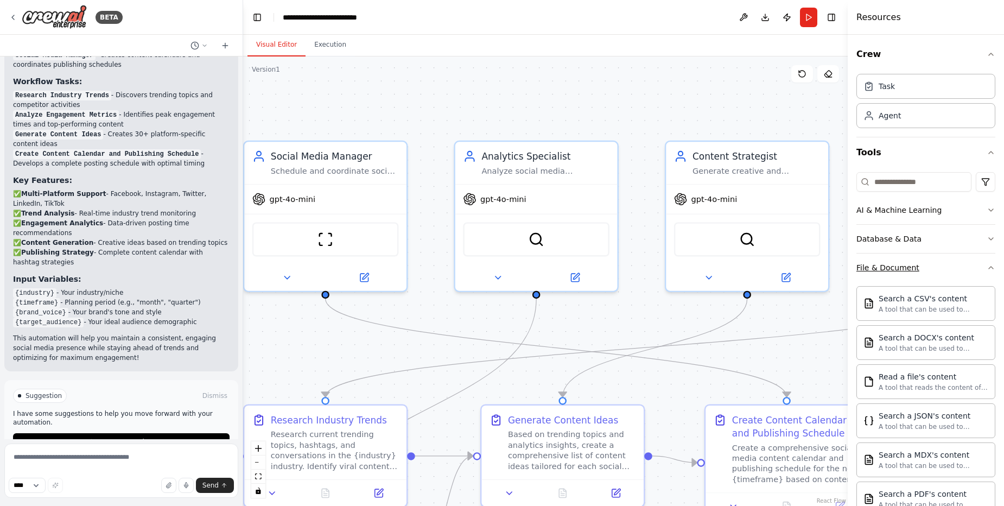
click at [890, 263] on div "File & Document" at bounding box center [888, 267] width 63 height 11
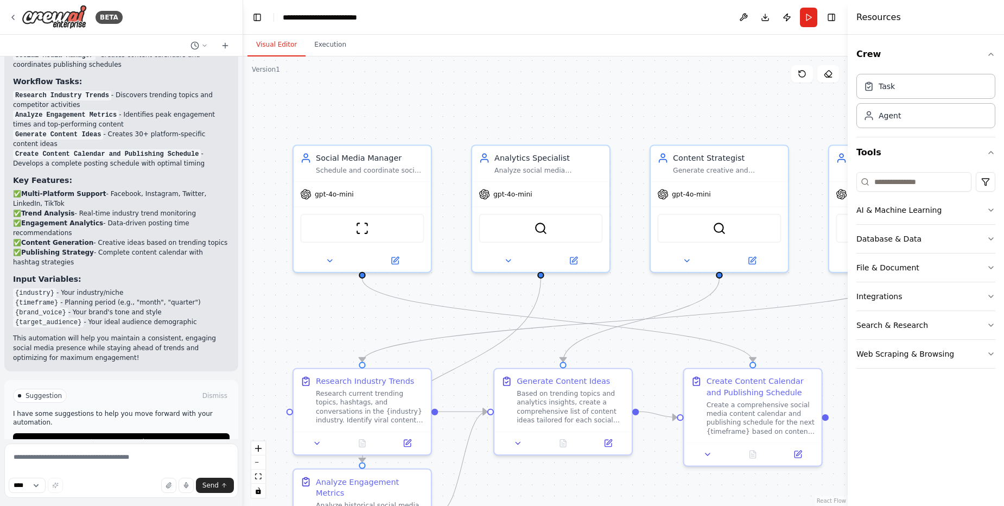
scroll to position [909, 0]
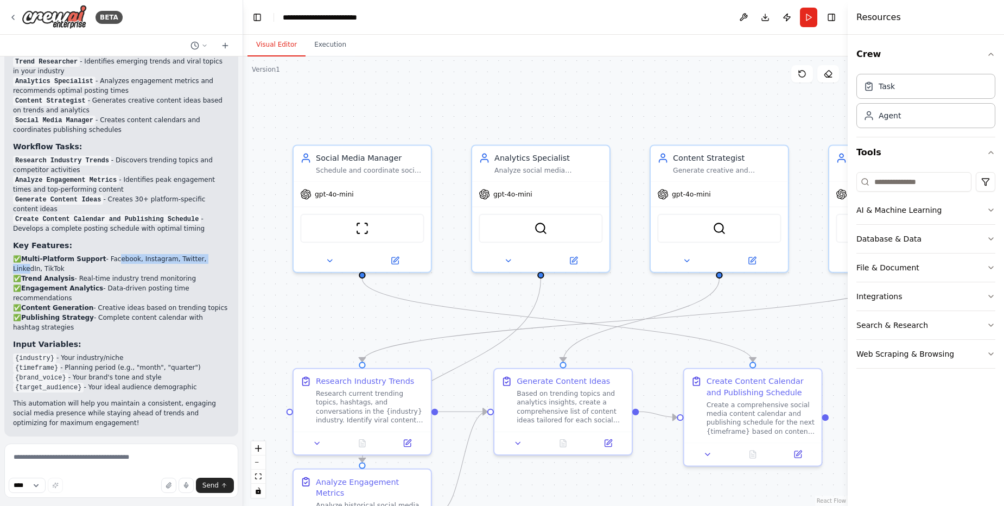
drag, startPoint x: 107, startPoint y: 229, endPoint x: 203, endPoint y: 229, distance: 95.0
click at [203, 254] on p "✅ Multi-Platform Support - Facebook, Instagram, Twitter, LinkedIn, TikTok ✅ Tre…" at bounding box center [121, 293] width 217 height 78
drag, startPoint x: 77, startPoint y: 249, endPoint x: 184, endPoint y: 255, distance: 107.7
click at [184, 255] on p "✅ Multi-Platform Support - Facebook, Instagram, Twitter, LinkedIn, TikTok ✅ Tre…" at bounding box center [121, 293] width 217 height 78
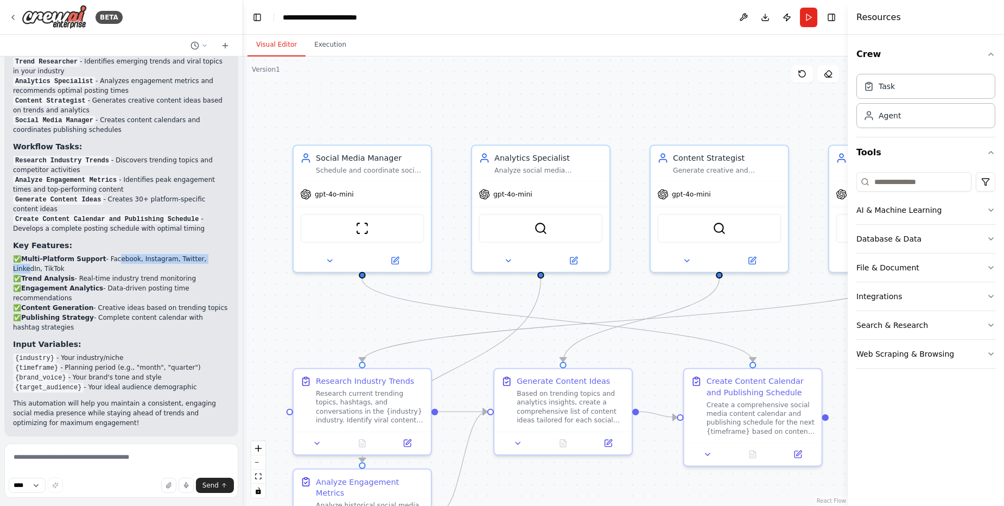
click at [184, 255] on p "✅ Multi-Platform Support - Facebook, Instagram, Twitter, LinkedIn, TikTok ✅ Tre…" at bounding box center [121, 293] width 217 height 78
drag, startPoint x: 27, startPoint y: 263, endPoint x: 135, endPoint y: 266, distance: 108.1
click at [135, 266] on p "✅ Multi-Platform Support - Facebook, Instagram, Twitter, LinkedIn, TikTok ✅ Tre…" at bounding box center [121, 293] width 217 height 78
drag, startPoint x: 24, startPoint y: 278, endPoint x: 214, endPoint y: 283, distance: 190.1
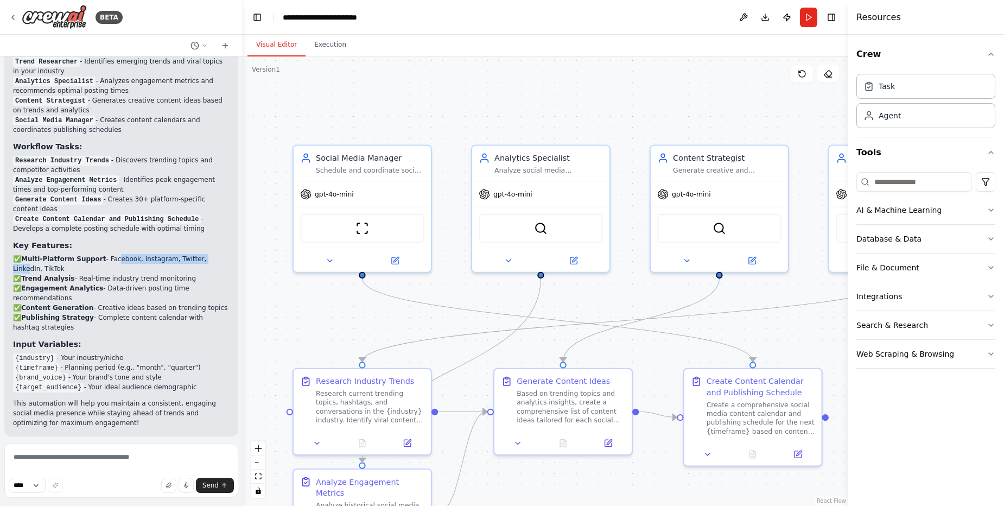
click at [214, 283] on p "✅ Multi-Platform Support - Facebook, Instagram, Twitter, LinkedIn, TikTok ✅ Tre…" at bounding box center [121, 293] width 217 height 78
drag, startPoint x: 17, startPoint y: 288, endPoint x: 205, endPoint y: 293, distance: 187.4
click at [205, 293] on p "✅ Multi-Platform Support - Facebook, Instagram, Twitter, LinkedIn, TikTok ✅ Tre…" at bounding box center [121, 293] width 217 height 78
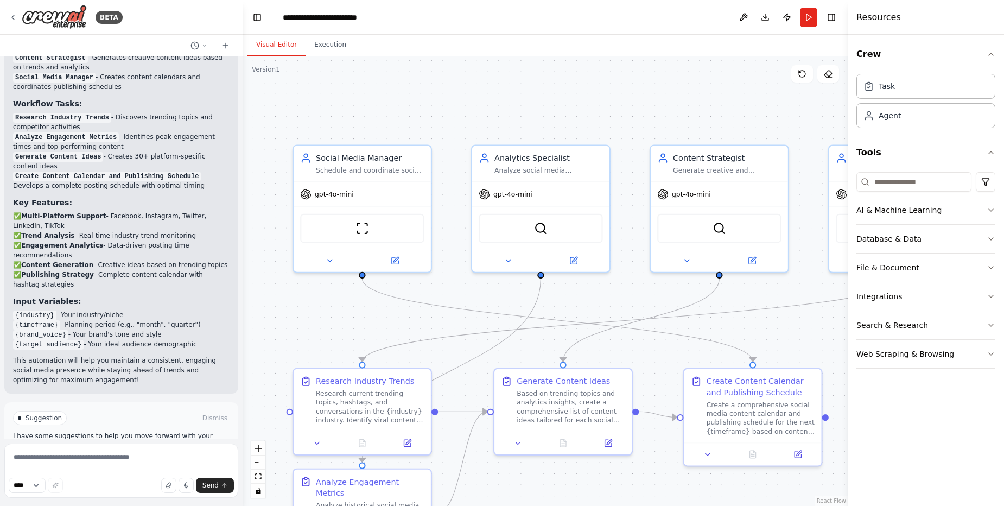
scroll to position [974, 0]
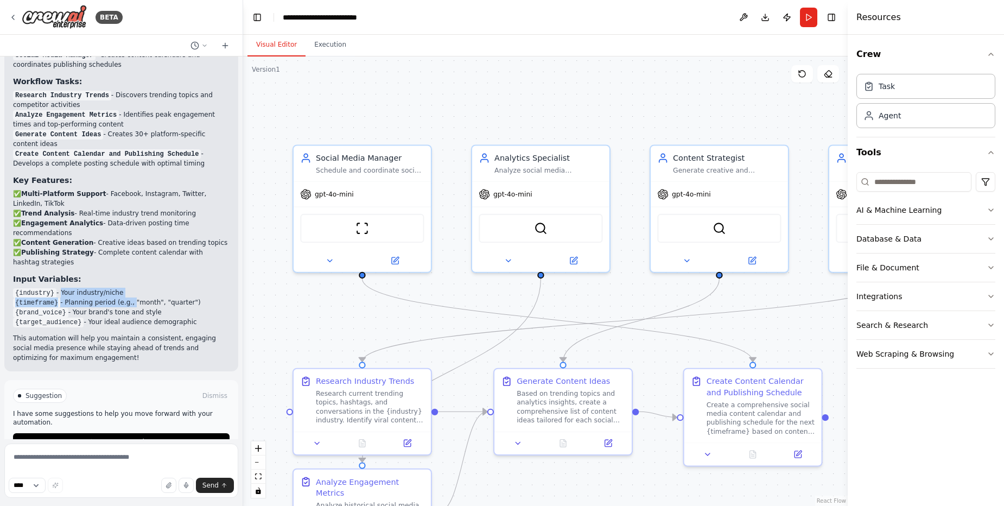
drag, startPoint x: 59, startPoint y: 265, endPoint x: 128, endPoint y: 270, distance: 69.1
click at [128, 288] on ul "{industry} - Your industry/niche {timeframe} - Planning period (e.g., "month", …" at bounding box center [121, 307] width 217 height 39
click at [128, 298] on li "{timeframe} - Planning period (e.g., "month", "quarter")" at bounding box center [121, 303] width 217 height 10
drag, startPoint x: 68, startPoint y: 277, endPoint x: 193, endPoint y: 276, distance: 124.9
click at [193, 298] on li "{timeframe} - Planning period (e.g., "month", "quarter")" at bounding box center [121, 303] width 217 height 10
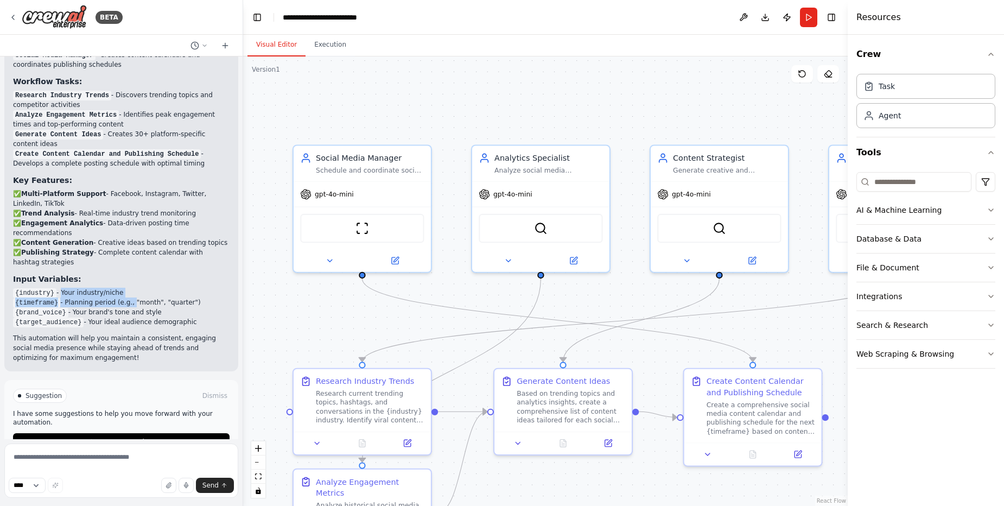
click at [193, 298] on li "{timeframe} - Planning period (e.g., "month", "quarter")" at bounding box center [121, 303] width 217 height 10
drag, startPoint x: 11, startPoint y: 284, endPoint x: 74, endPoint y: 282, distance: 63.0
click at [74, 282] on div "Perfect! I've created your Social Media Management Hub automation crew. Here's …" at bounding box center [121, 150] width 234 height 442
click at [74, 307] on li "{brand_voice} - Your brand's tone and style" at bounding box center [121, 312] width 217 height 10
drag, startPoint x: 74, startPoint y: 282, endPoint x: 163, endPoint y: 282, distance: 89.6
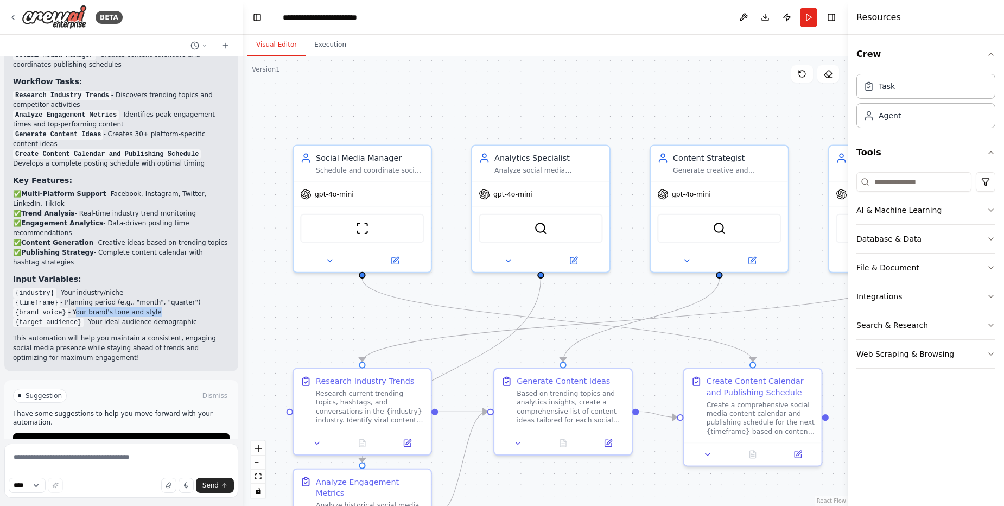
click at [163, 307] on li "{brand_voice} - Your brand's tone and style" at bounding box center [121, 312] width 217 height 10
drag, startPoint x: 88, startPoint y: 289, endPoint x: 178, endPoint y: 298, distance: 90.0
click at [178, 317] on li "{target_audience} - Your ideal audience demographic" at bounding box center [121, 322] width 217 height 10
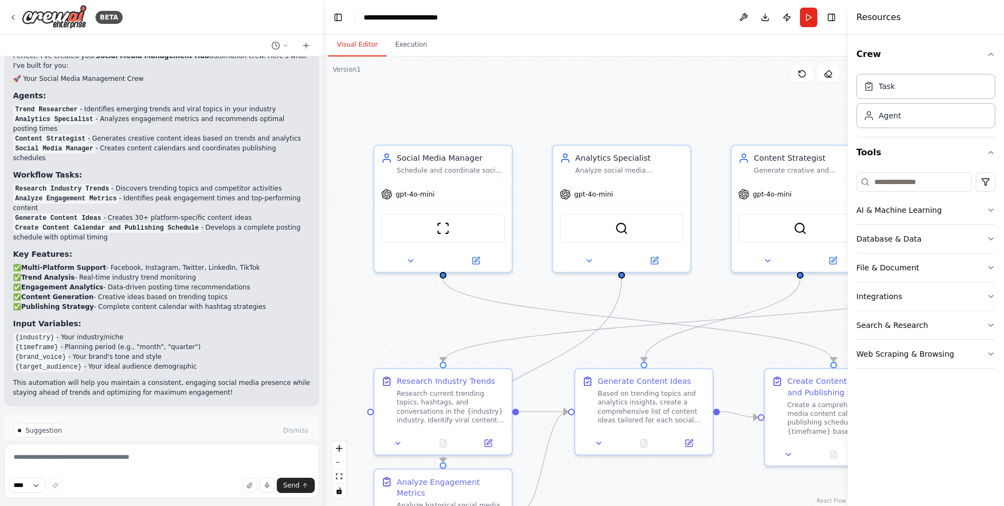
scroll to position [724, 0]
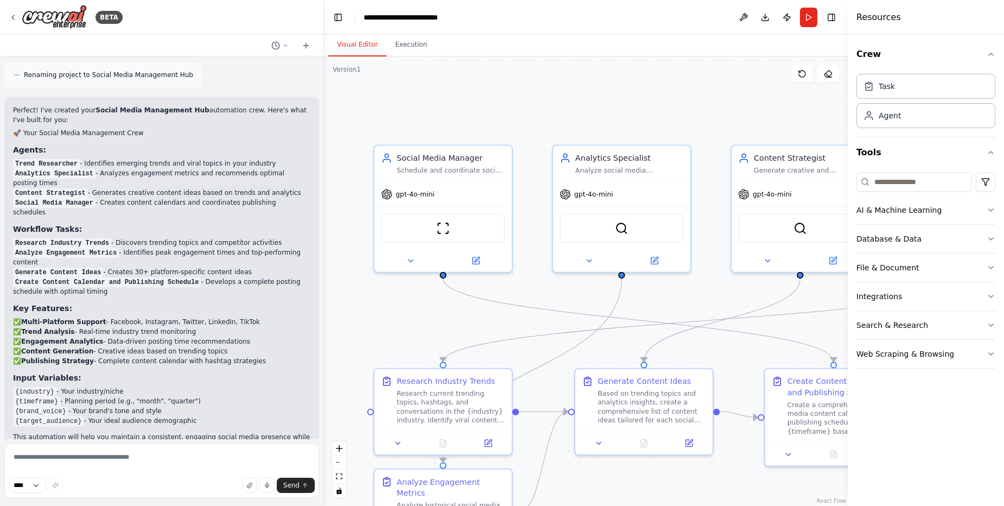
drag, startPoint x: 241, startPoint y: 237, endPoint x: 324, endPoint y: 238, distance: 83.6
click at [324, 238] on div "BETA Create a crew that schedules and publishes social media content across mul…" at bounding box center [502, 253] width 1004 height 506
drag, startPoint x: 118, startPoint y: 236, endPoint x: 265, endPoint y: 237, distance: 147.7
click at [265, 238] on li "Research Industry Trends - Discovers trending topics and competitor activities" at bounding box center [162, 243] width 298 height 10
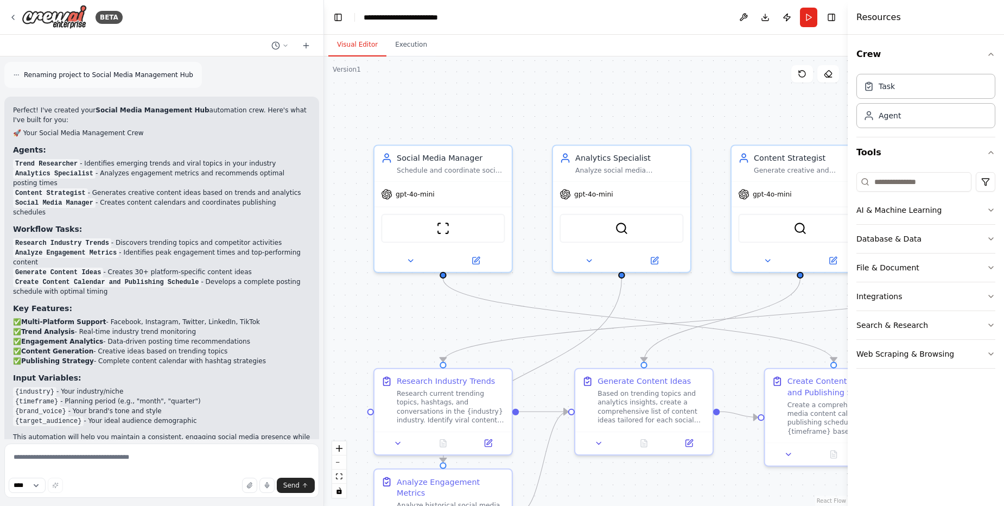
drag, startPoint x: 124, startPoint y: 245, endPoint x: 244, endPoint y: 250, distance: 119.6
click at [244, 250] on li "Analyze Engagement Metrics - Identifies peak engagement times and top-performin…" at bounding box center [162, 258] width 298 height 20
drag, startPoint x: 244, startPoint y: 250, endPoint x: 127, endPoint y: 246, distance: 117.4
click at [127, 248] on li "Analyze Engagement Metrics - Identifies peak engagement times and top-performin…" at bounding box center [162, 258] width 298 height 20
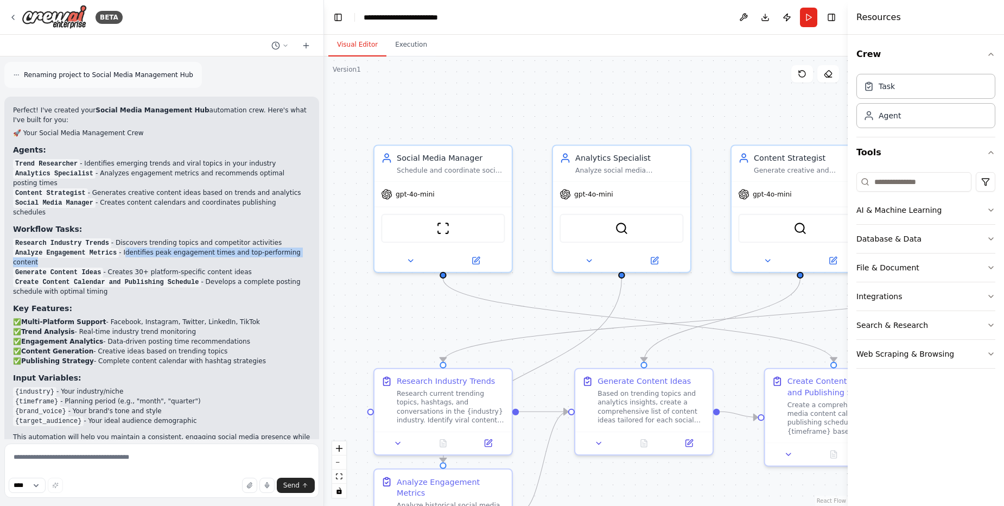
click at [127, 248] on li "Analyze Engagement Metrics - Identifies peak engagement times and top-performin…" at bounding box center [162, 258] width 298 height 20
drag, startPoint x: 16, startPoint y: 265, endPoint x: 103, endPoint y: 260, distance: 87.0
click at [103, 268] on code "Generate Content Ideas" at bounding box center [58, 273] width 90 height 10
drag, startPoint x: 103, startPoint y: 260, endPoint x: 226, endPoint y: 262, distance: 123.8
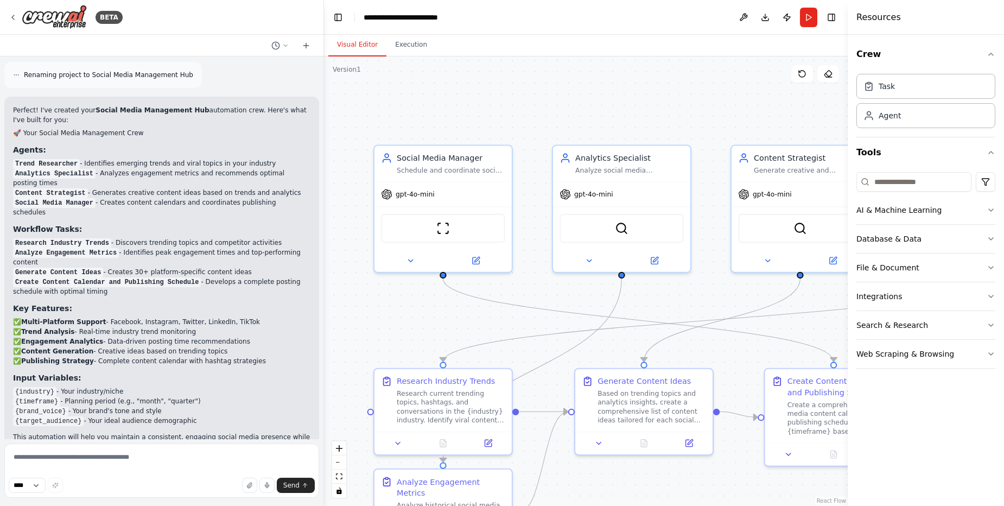
click at [226, 267] on li "Generate Content Ideas - Creates 30+ platform-specific content ideas" at bounding box center [162, 272] width 298 height 10
drag, startPoint x: 206, startPoint y: 273, endPoint x: 217, endPoint y: 282, distance: 14.7
click at [217, 282] on li "Create Content Calendar and Publishing Schedule - Develops a complete posting s…" at bounding box center [162, 287] width 298 height 20
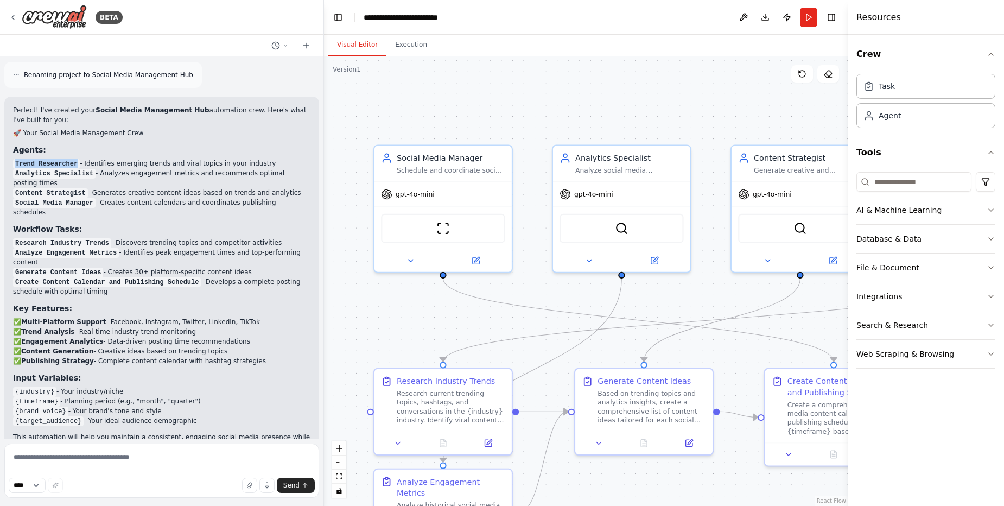
drag, startPoint x: 78, startPoint y: 162, endPoint x: 14, endPoint y: 167, distance: 64.3
click at [14, 167] on code "Trend Researcher" at bounding box center [46, 164] width 67 height 10
drag, startPoint x: 14, startPoint y: 172, endPoint x: 91, endPoint y: 181, distance: 78.3
click at [91, 181] on li "Analytics Specialist - Analyzes engagement metrics and recommends optimal posti…" at bounding box center [162, 178] width 298 height 20
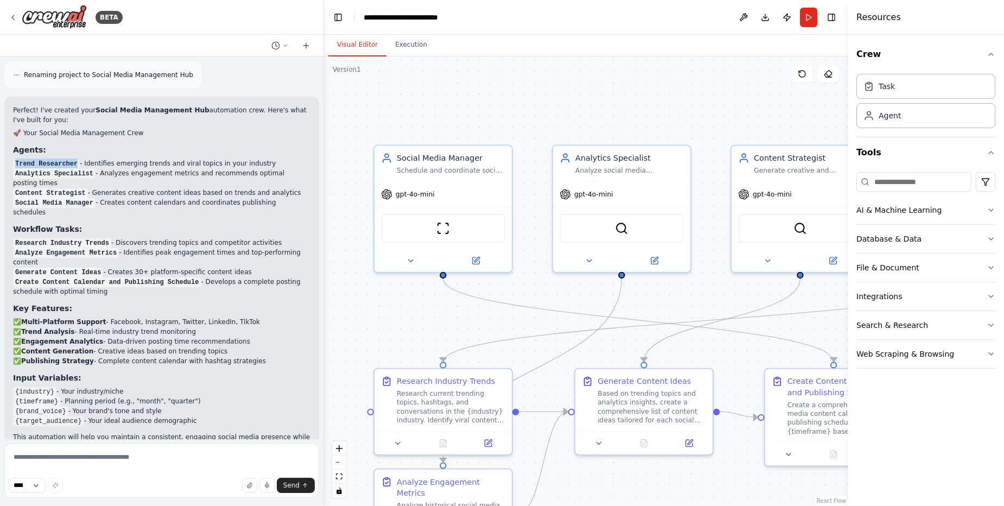
click at [91, 181] on li "Analytics Specialist - Analyzes engagement metrics and recommends optimal posti…" at bounding box center [162, 178] width 298 height 20
drag, startPoint x: 106, startPoint y: 177, endPoint x: 182, endPoint y: 185, distance: 76.4
click at [182, 185] on li "Analytics Specialist - Analyzes engagement metrics and recommends optimal posti…" at bounding box center [162, 178] width 298 height 20
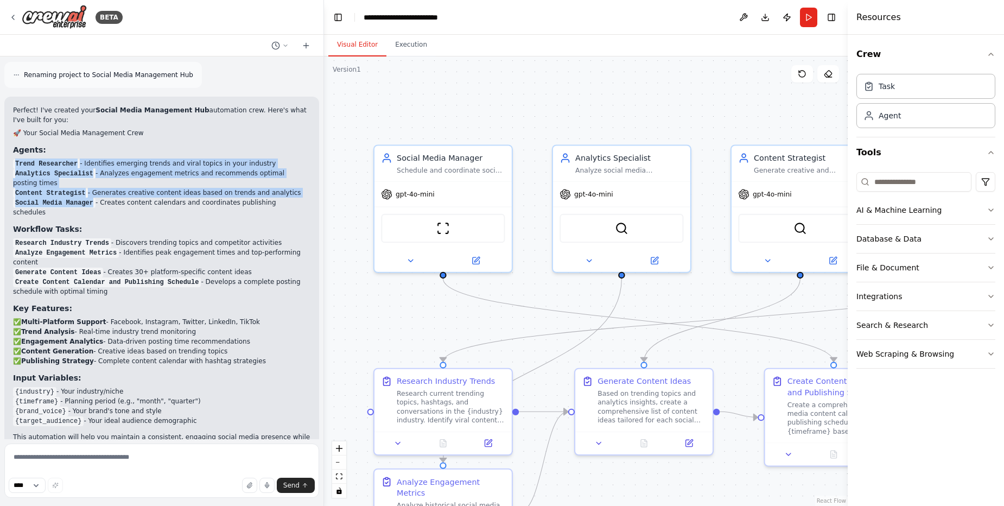
drag, startPoint x: 92, startPoint y: 199, endPoint x: 11, endPoint y: 157, distance: 90.3
click at [11, 157] on div "Perfect! I've created your Social Media Management Hub automation crew. Here's …" at bounding box center [161, 279] width 315 height 364
drag, startPoint x: 11, startPoint y: 157, endPoint x: 223, endPoint y: 201, distance: 215.7
click at [223, 201] on div "Perfect! I've created your Social Media Management Hub automation crew. Here's …" at bounding box center [161, 279] width 315 height 364
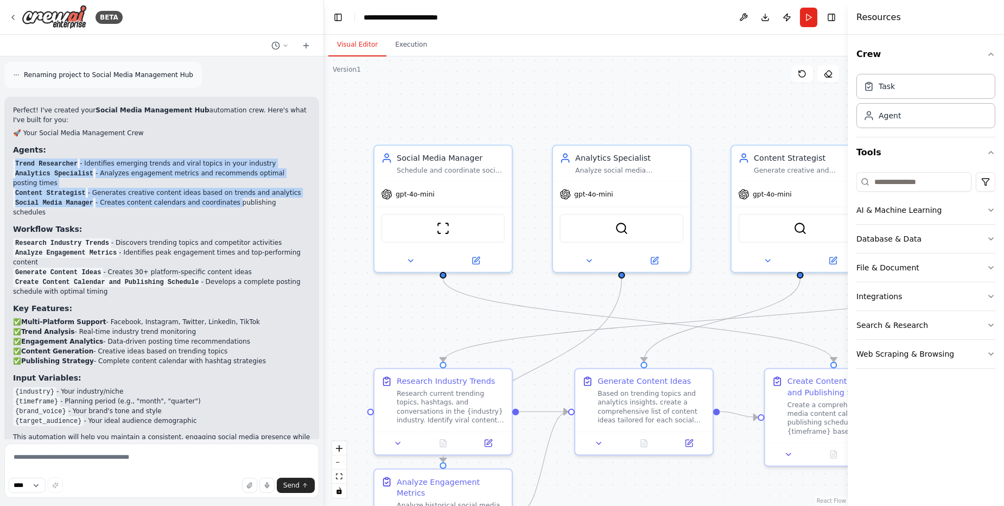
click at [223, 201] on li "Social Media Manager - Creates content calendars and coordinates publishing sch…" at bounding box center [162, 208] width 298 height 20
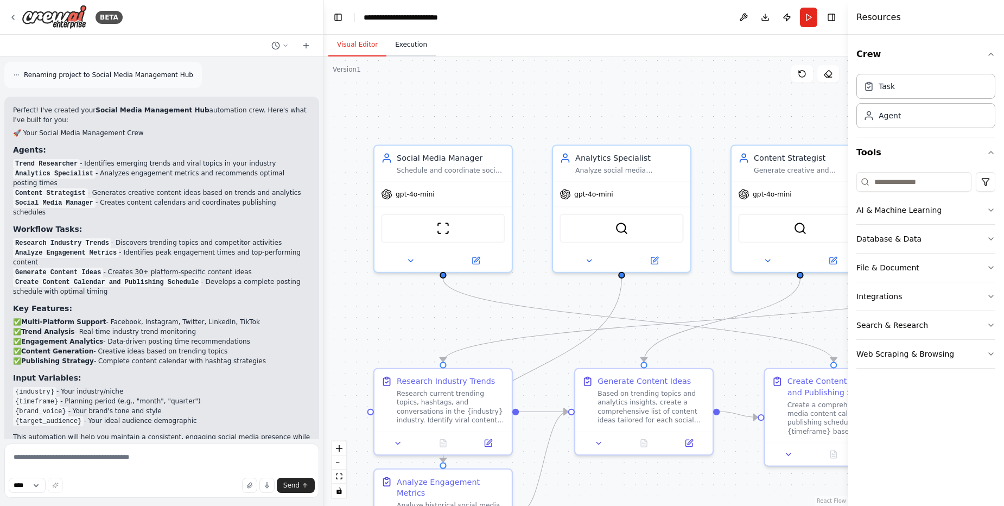
click at [422, 35] on button "Execution" at bounding box center [411, 45] width 49 height 23
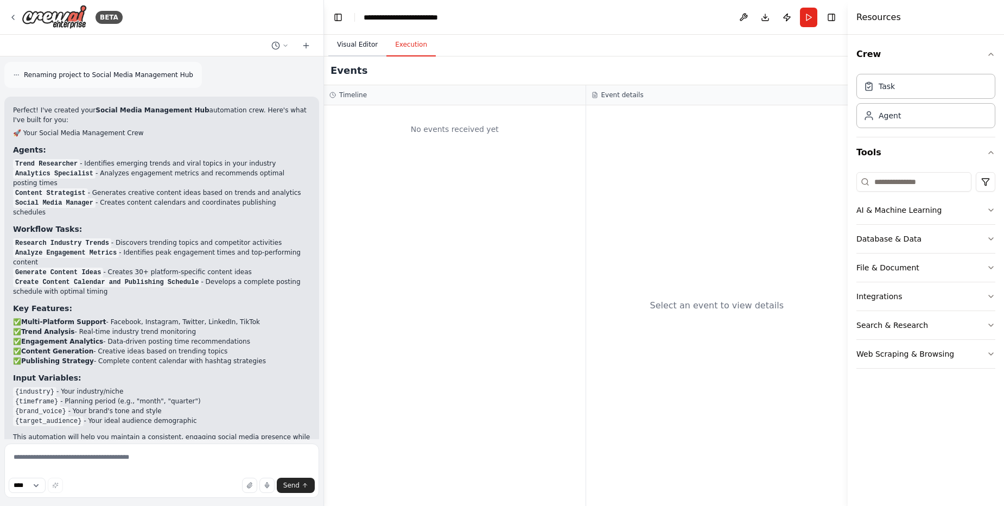
click at [364, 52] on button "Visual Editor" at bounding box center [357, 45] width 58 height 23
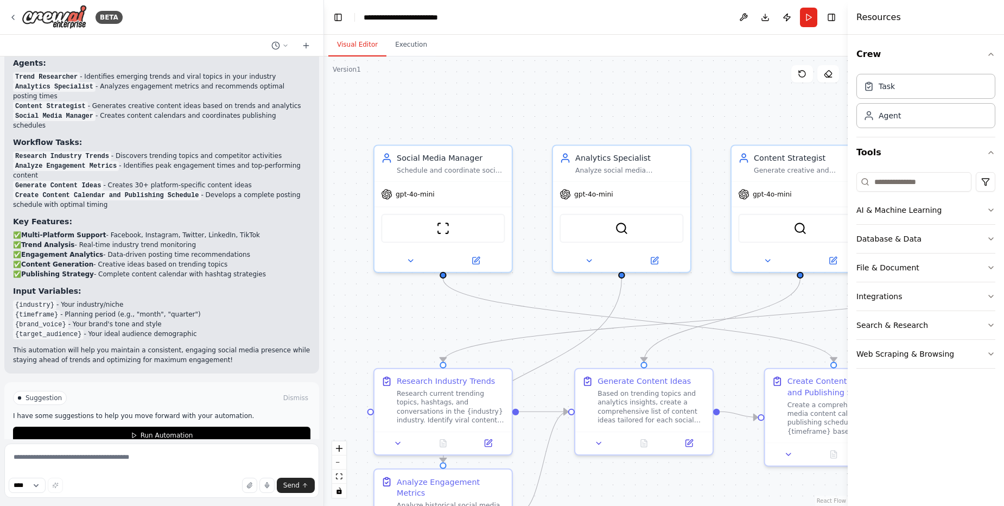
scroll to position [823, 0]
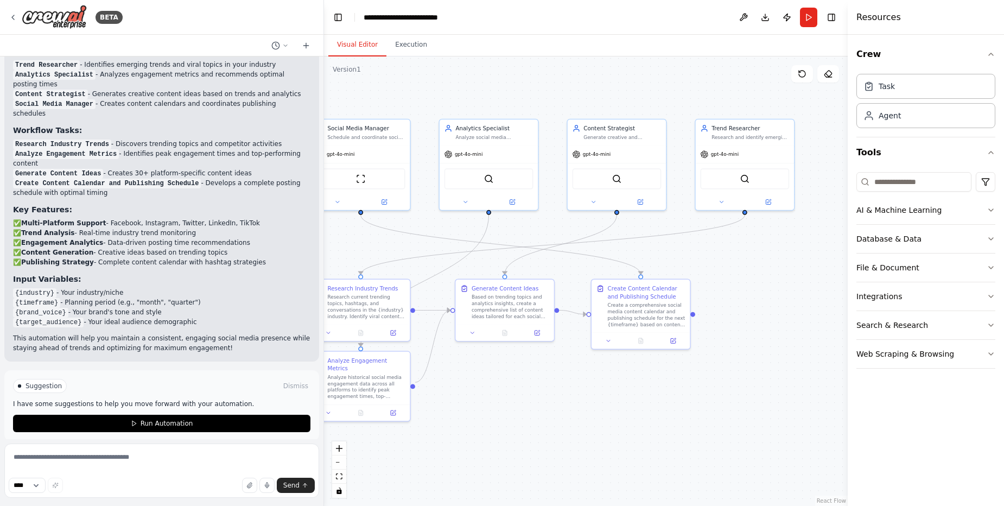
drag, startPoint x: 494, startPoint y: 131, endPoint x: 434, endPoint y: 85, distance: 75.8
click at [434, 85] on div ".deletable-edge-delete-btn { width: 20px; height: 20px; border: 0px solid #ffff…" at bounding box center [586, 281] width 524 height 450
click at [919, 164] on button "Tools" at bounding box center [926, 152] width 139 height 30
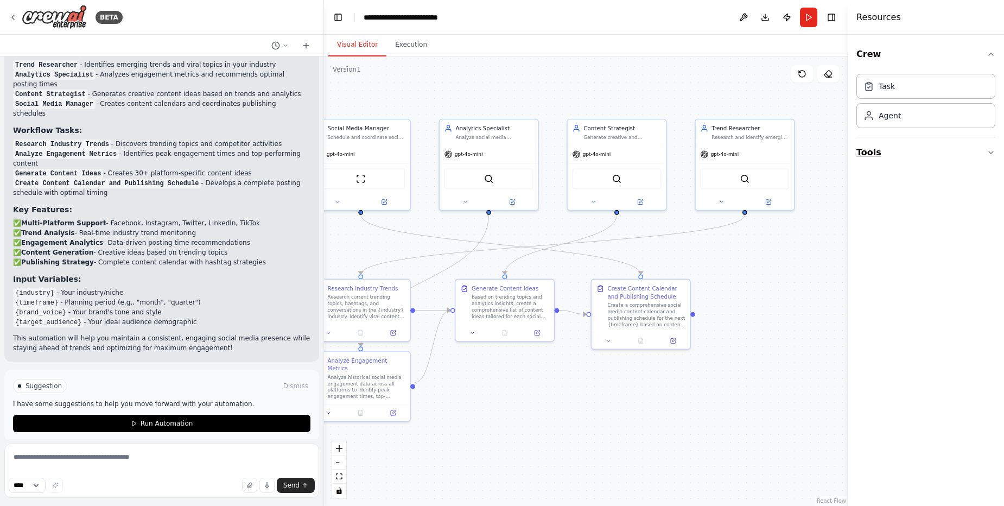
click at [926, 158] on button "Tools" at bounding box center [926, 152] width 139 height 30
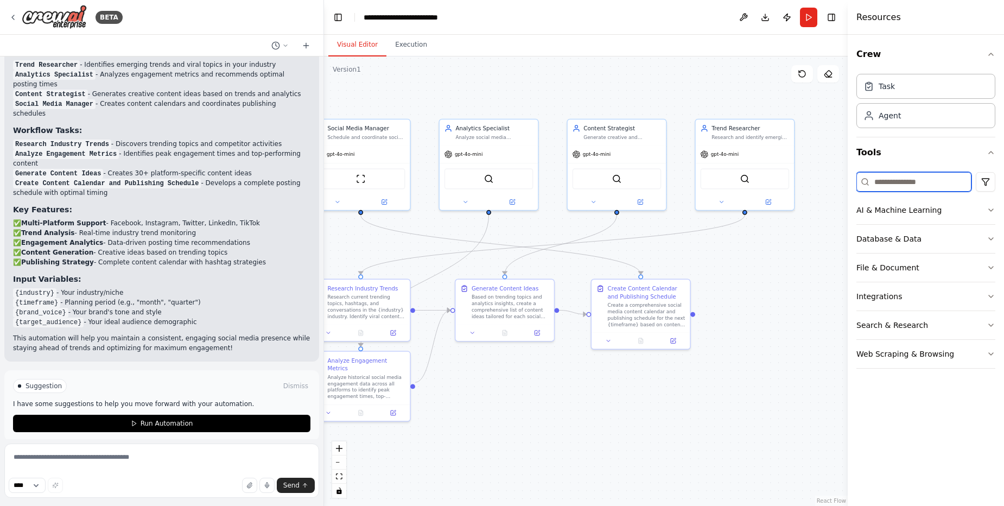
click at [918, 188] on input at bounding box center [914, 182] width 115 height 20
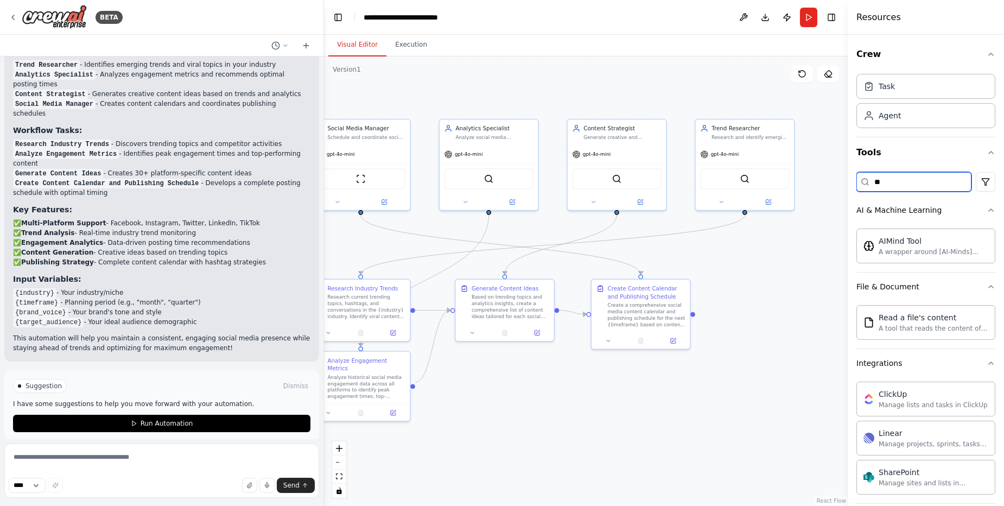
type input "*"
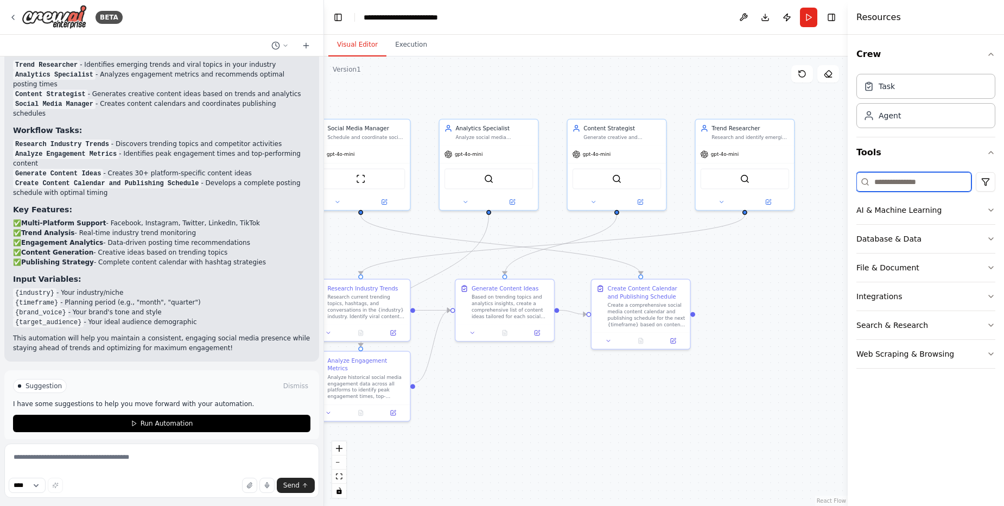
type input "*"
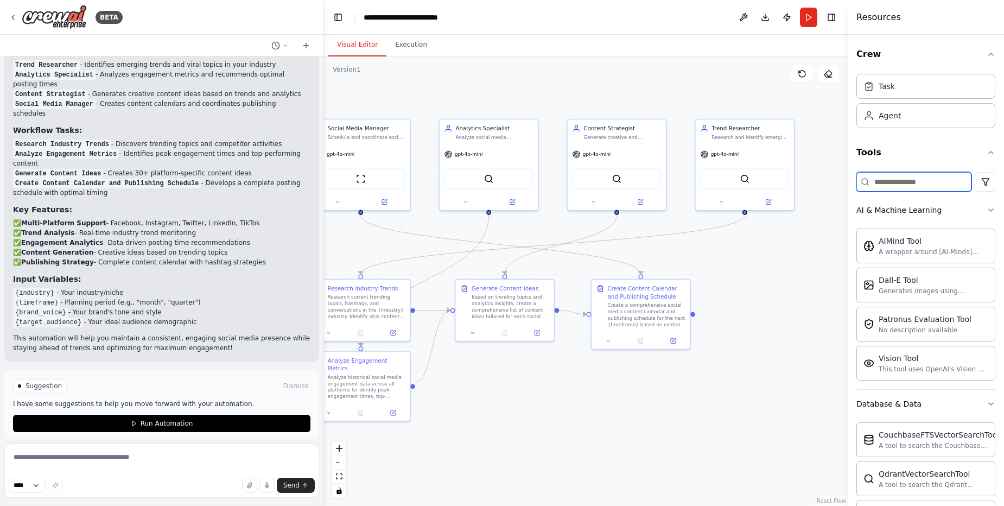
type input "*"
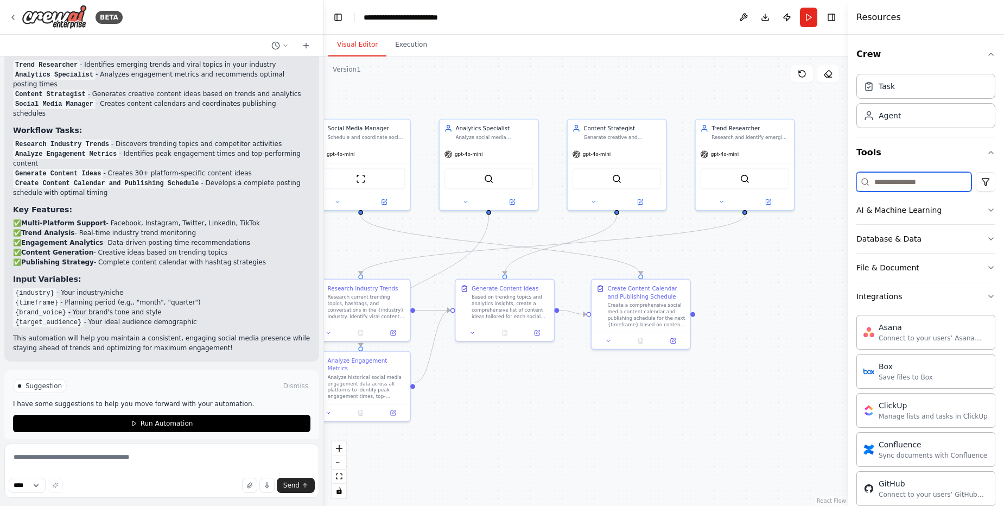
type input "*"
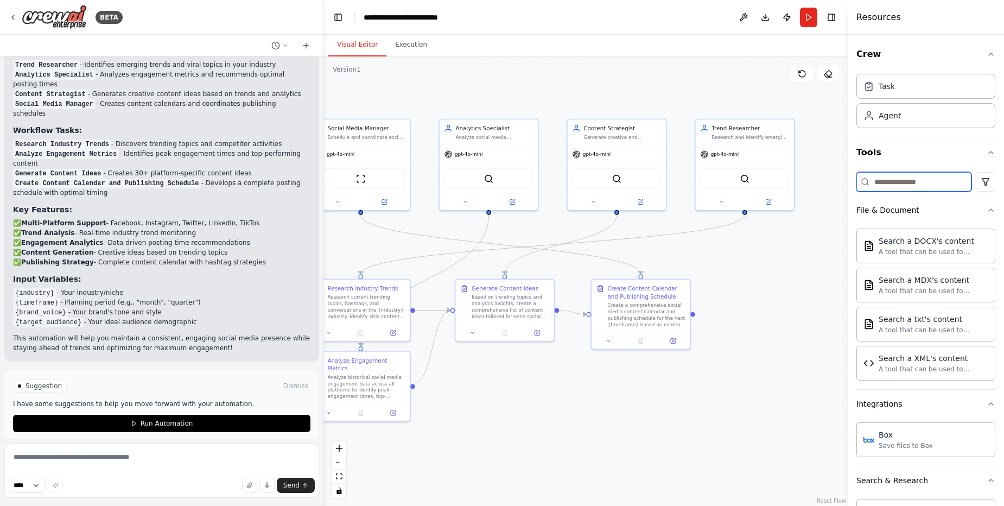
type input "*"
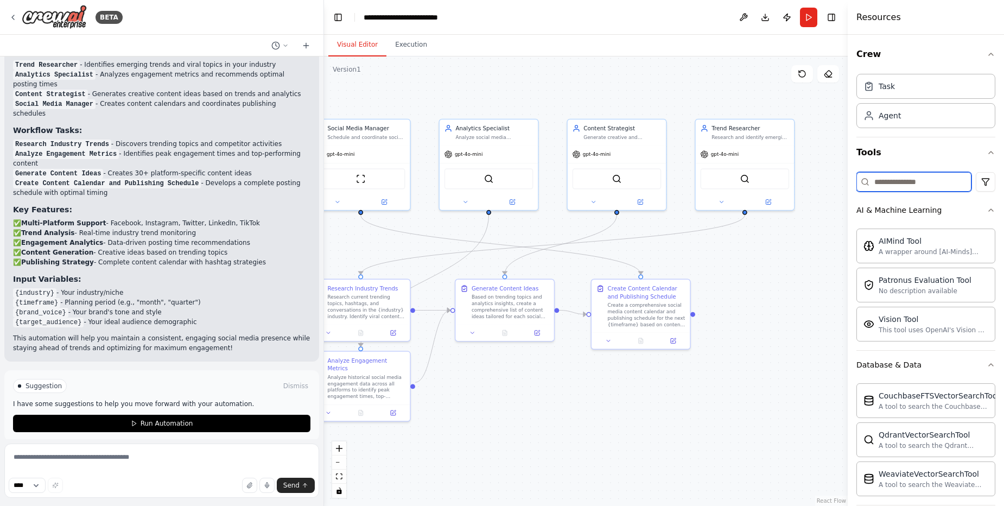
type input "*"
click at [593, 294] on div "Create Content Calendar and Publishing Schedule Create a comprehensive social m…" at bounding box center [641, 304] width 98 height 53
click at [610, 294] on div "Create Content Calendar and Publishing Schedule" at bounding box center [647, 291] width 78 height 16
click at [607, 340] on icon at bounding box center [608, 339] width 7 height 7
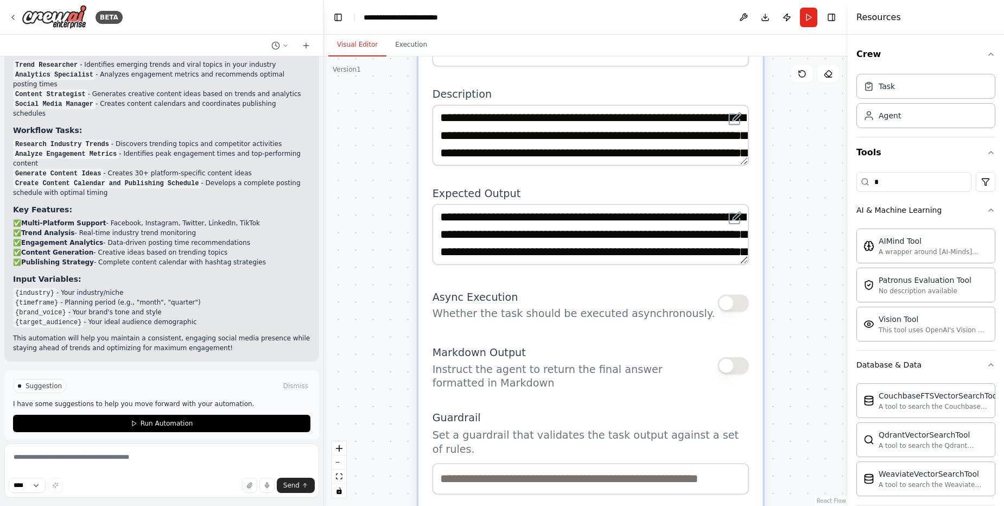
drag, startPoint x: 796, startPoint y: 339, endPoint x: 694, endPoint y: -62, distance: 414.4
click at [694, 0] on html "BETA Create a crew that schedules and publishes social media content across mul…" at bounding box center [502, 253] width 1004 height 506
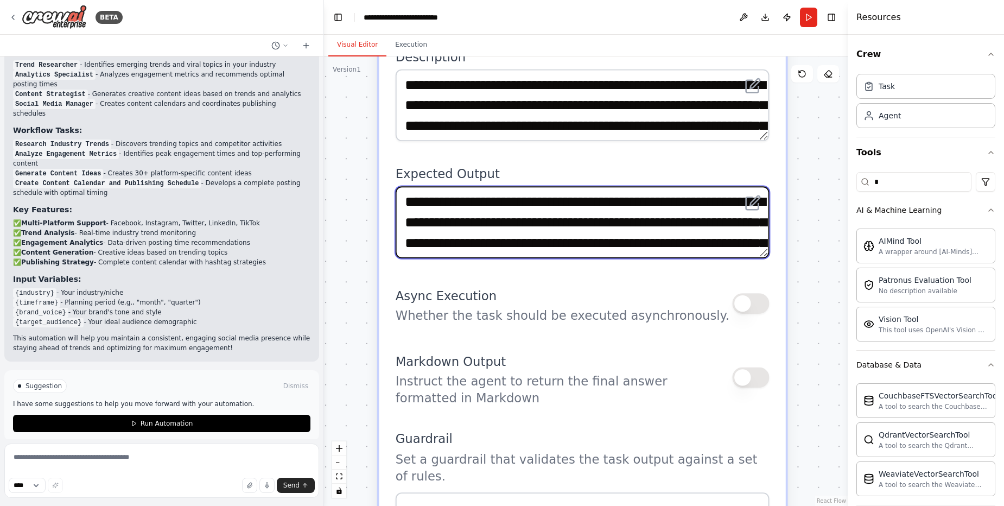
click at [606, 231] on textarea "**********" at bounding box center [583, 222] width 374 height 72
drag, startPoint x: 606, startPoint y: 231, endPoint x: 618, endPoint y: 166, distance: 66.2
click at [618, 166] on div "**********" at bounding box center [583, 212] width 374 height 92
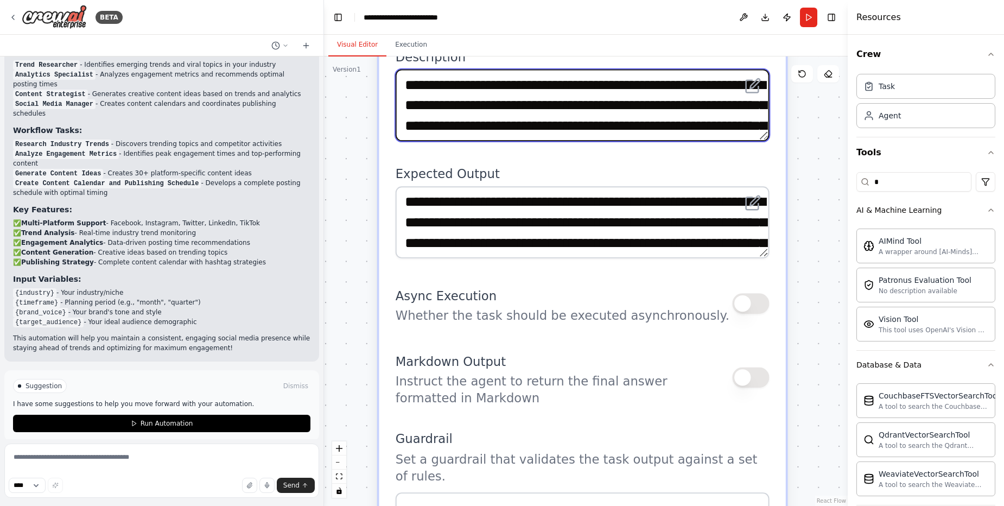
drag, startPoint x: 603, startPoint y: 99, endPoint x: 612, endPoint y: 66, distance: 34.2
click at [612, 66] on div "**********" at bounding box center [583, 95] width 374 height 92
click at [606, 94] on textarea "**********" at bounding box center [583, 105] width 374 height 72
drag, startPoint x: 481, startPoint y: 123, endPoint x: 413, endPoint y: 120, distance: 68.5
click at [413, 120] on textarea "**********" at bounding box center [583, 105] width 374 height 72
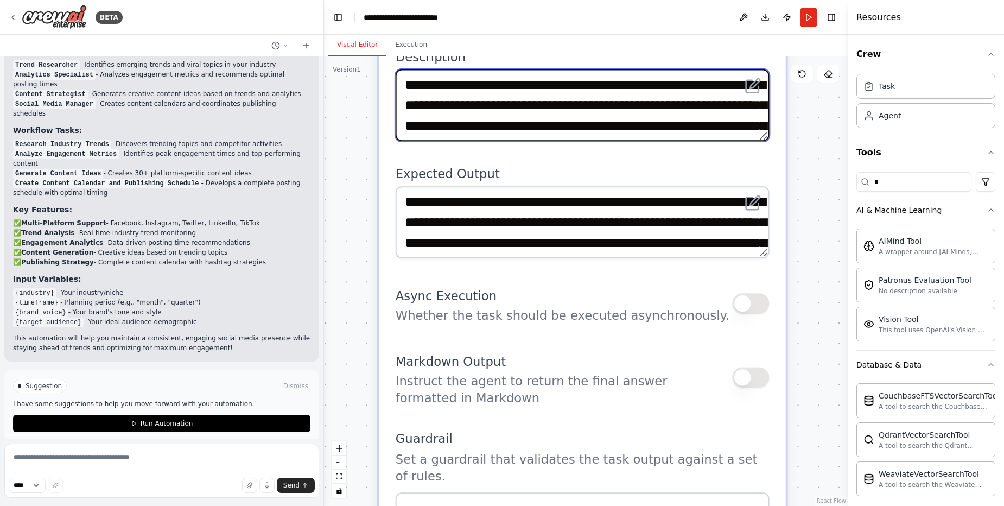
click at [413, 120] on textarea "**********" at bounding box center [583, 105] width 374 height 72
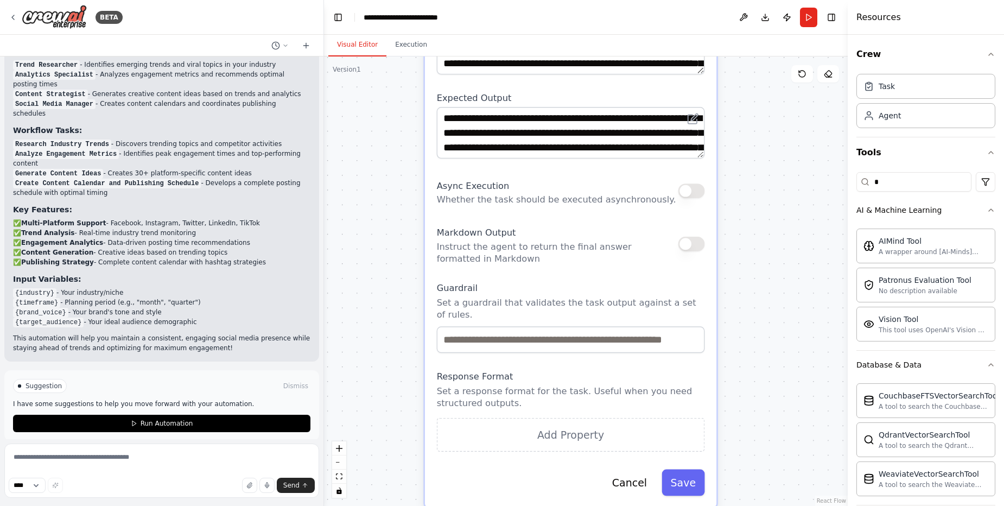
drag, startPoint x: 770, startPoint y: 398, endPoint x: 750, endPoint y: 240, distance: 159.3
click at [750, 242] on div ".deletable-edge-delete-btn { width: 20px; height: 20px; border: 0px solid #ffff…" at bounding box center [586, 281] width 524 height 450
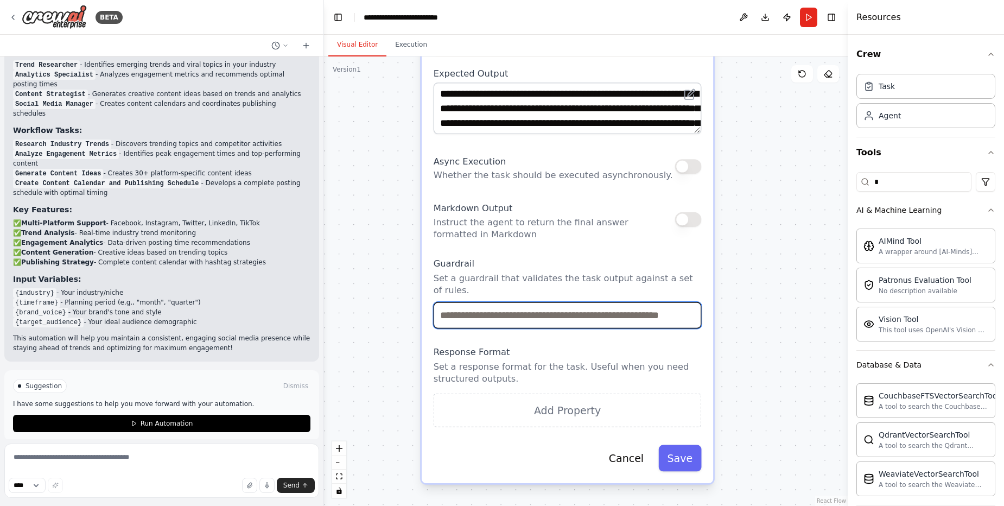
click at [542, 307] on input "text" at bounding box center [568, 315] width 268 height 27
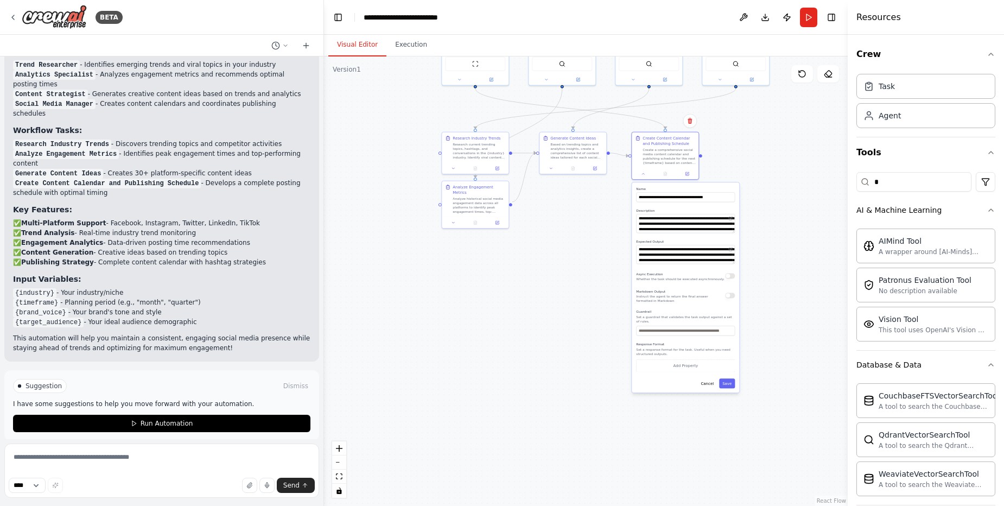
click at [523, 277] on div ".deletable-edge-delete-btn { width: 20px; height: 20px; border: 0px solid #ffff…" at bounding box center [586, 281] width 524 height 450
click at [649, 190] on label "Name" at bounding box center [685, 189] width 99 height 4
click at [638, 153] on div "Create Content Calendar and Publishing Schedule Create a comprehensive social m…" at bounding box center [665, 149] width 60 height 29
click at [652, 188] on label "Name" at bounding box center [685, 189] width 99 height 4
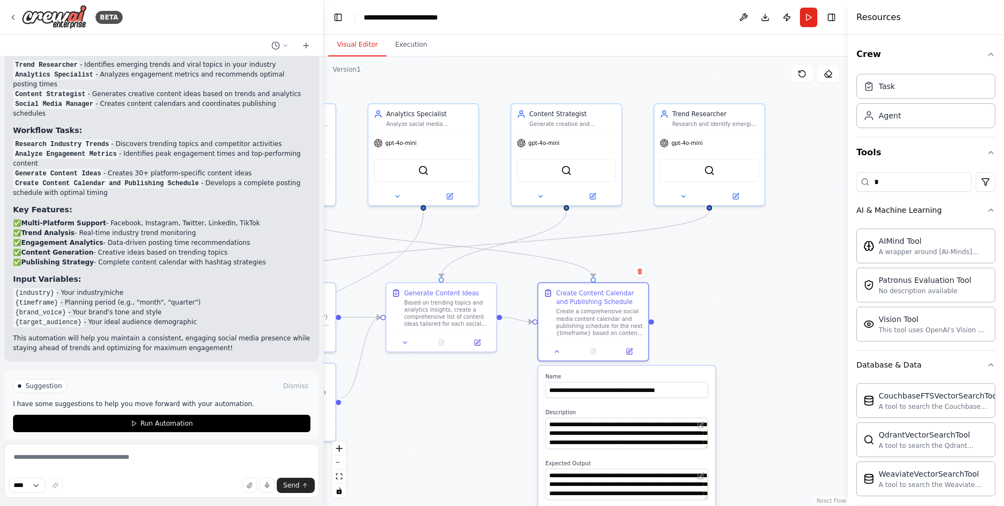
drag, startPoint x: 648, startPoint y: 199, endPoint x: 473, endPoint y: 422, distance: 282.7
click at [473, 422] on div ".deletable-edge-delete-btn { width: 20px; height: 20px; border: 0px solid #ffff…" at bounding box center [586, 281] width 524 height 450
